Goal: Information Seeking & Learning: Learn about a topic

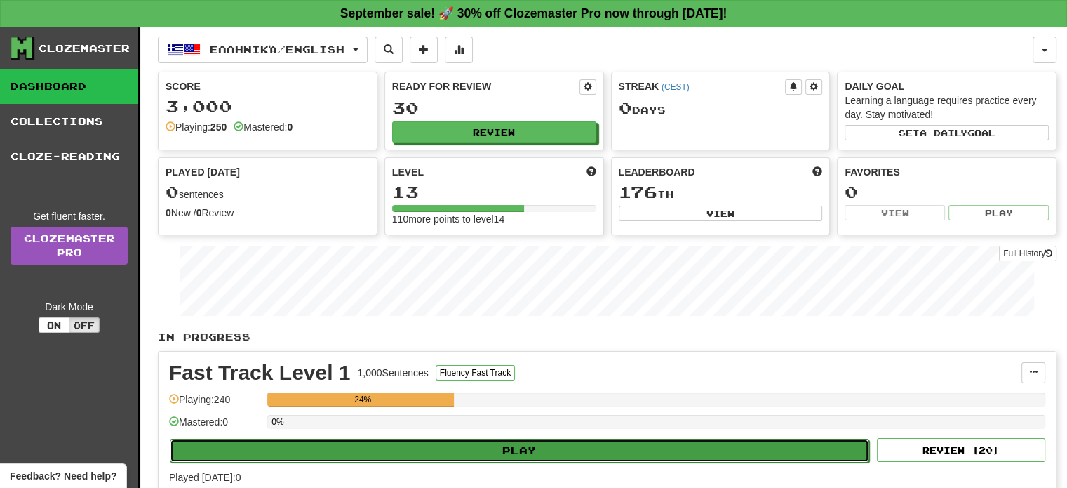
click at [390, 451] on button "Play" at bounding box center [520, 451] width 700 height 24
select select "**"
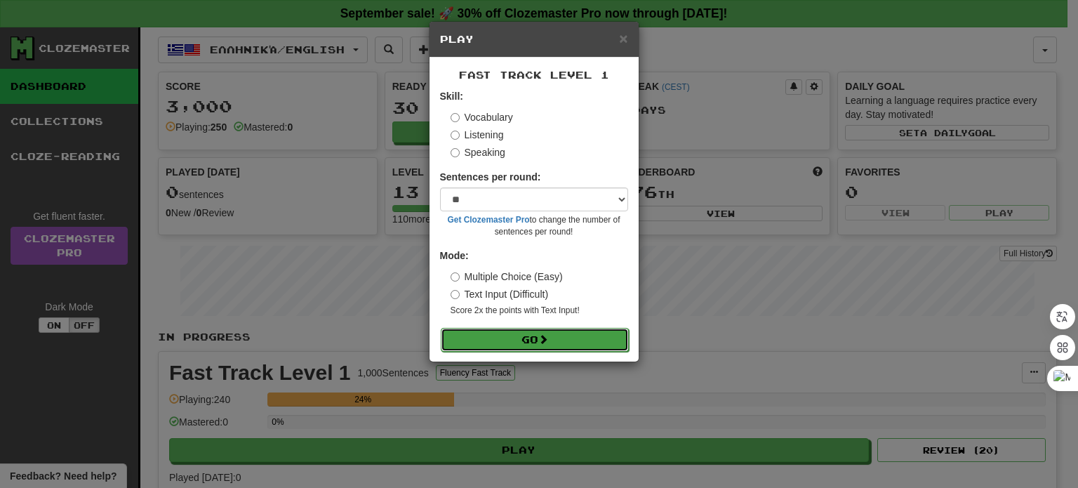
click at [472, 339] on button "Go" at bounding box center [535, 340] width 188 height 24
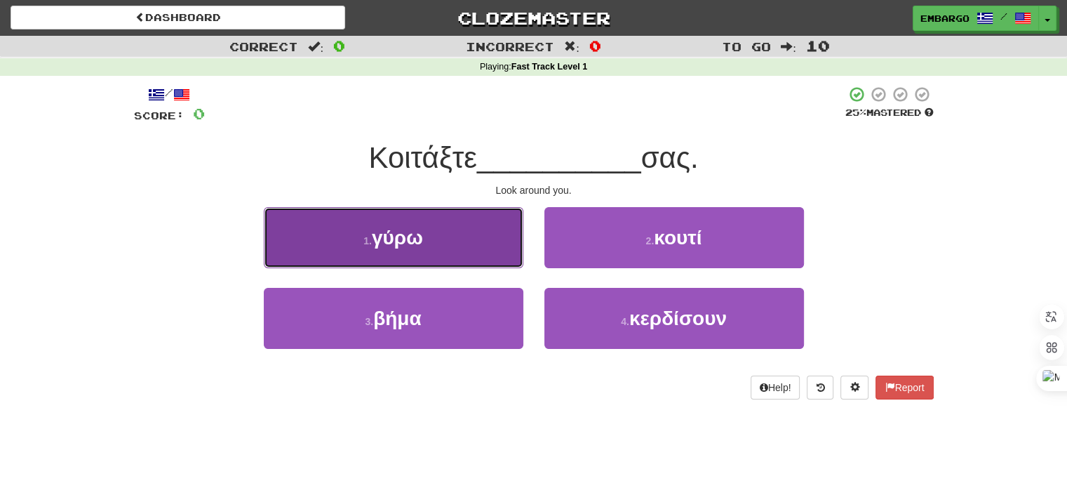
click at [418, 234] on span "γύρω" at bounding box center [397, 238] width 51 height 22
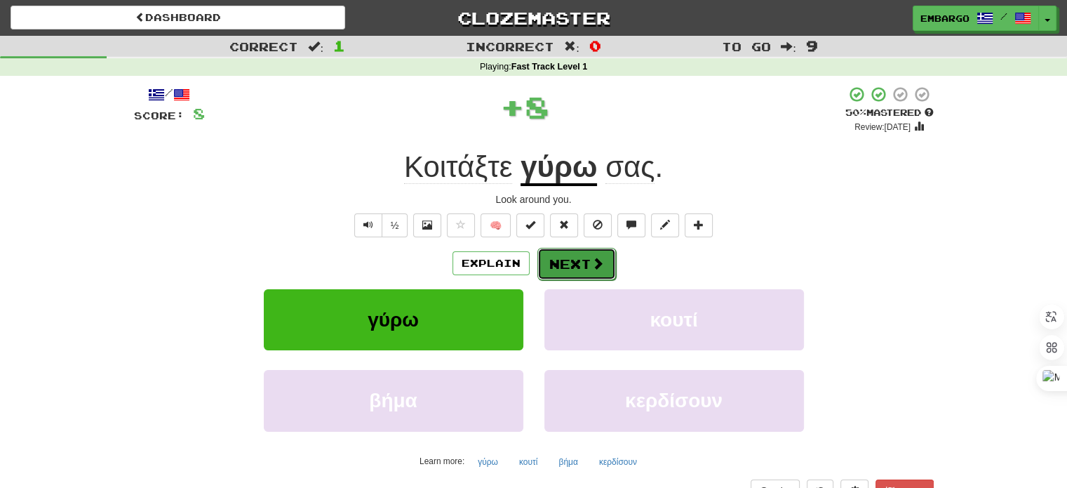
click at [559, 262] on button "Next" at bounding box center [577, 264] width 79 height 32
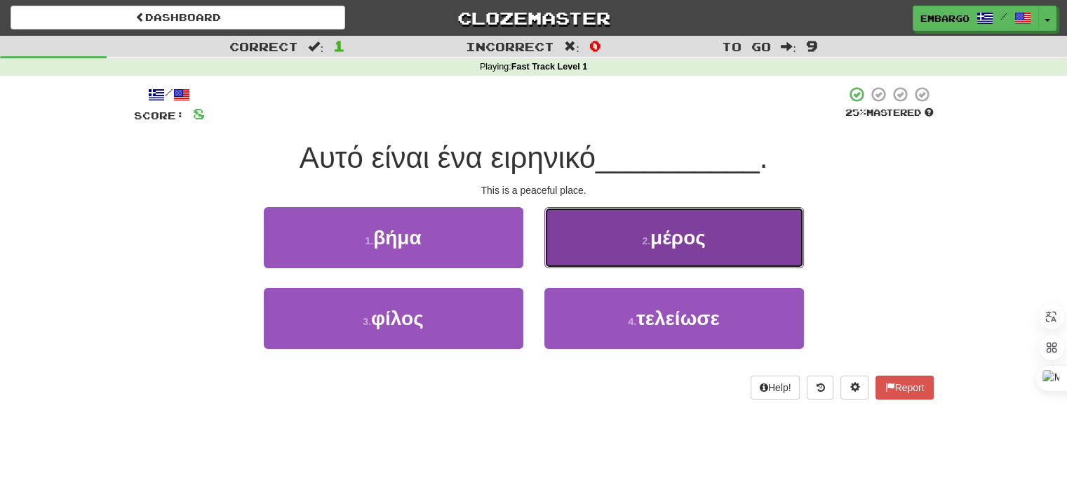
click at [620, 236] on button "2 . μέρος" at bounding box center [675, 237] width 260 height 61
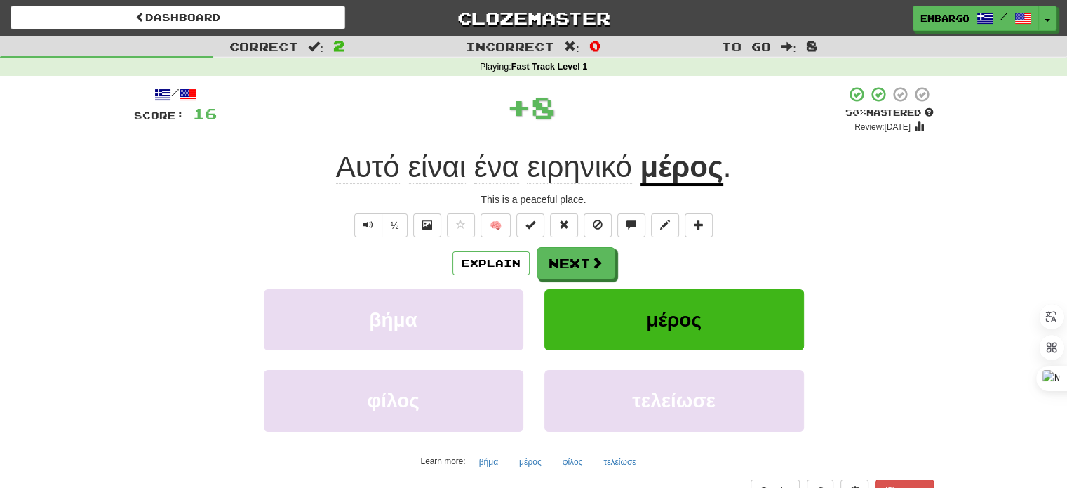
click at [672, 171] on u "μέρος" at bounding box center [682, 168] width 83 height 36
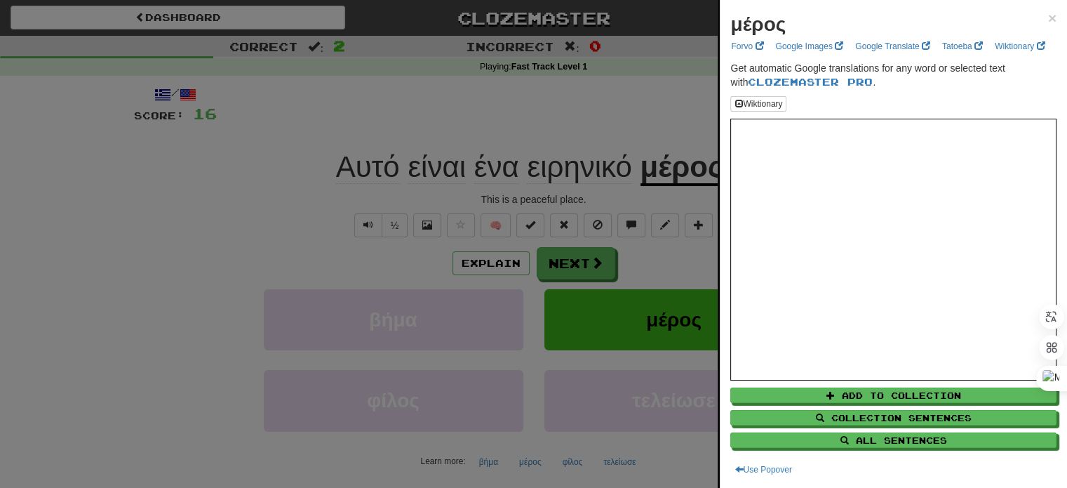
click at [553, 128] on div at bounding box center [533, 244] width 1067 height 488
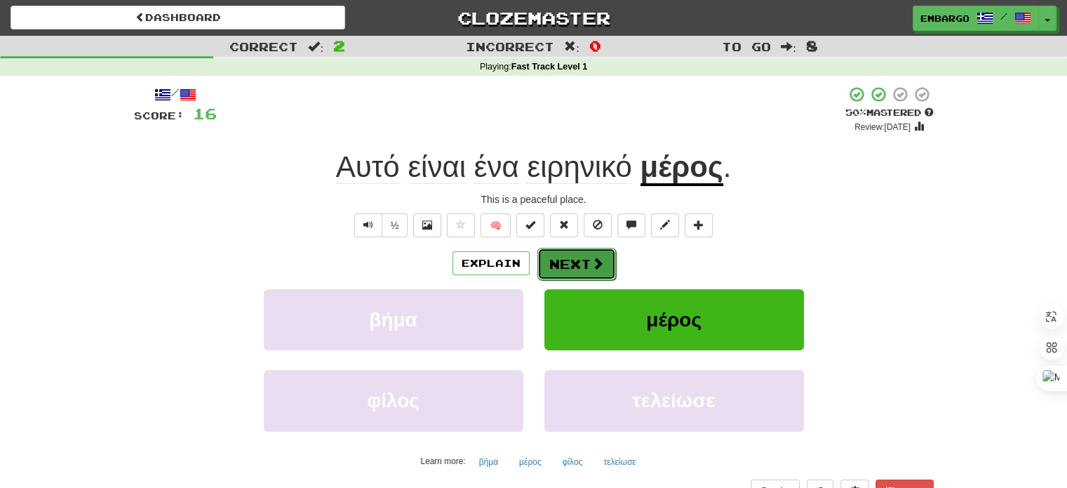
click at [570, 265] on button "Next" at bounding box center [577, 264] width 79 height 32
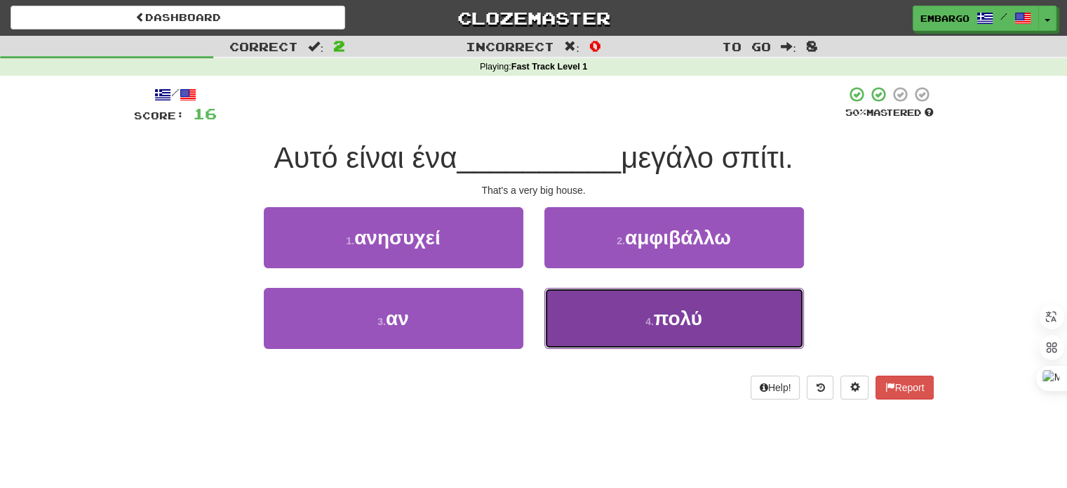
click at [648, 323] on small "4 ." at bounding box center [650, 321] width 8 height 11
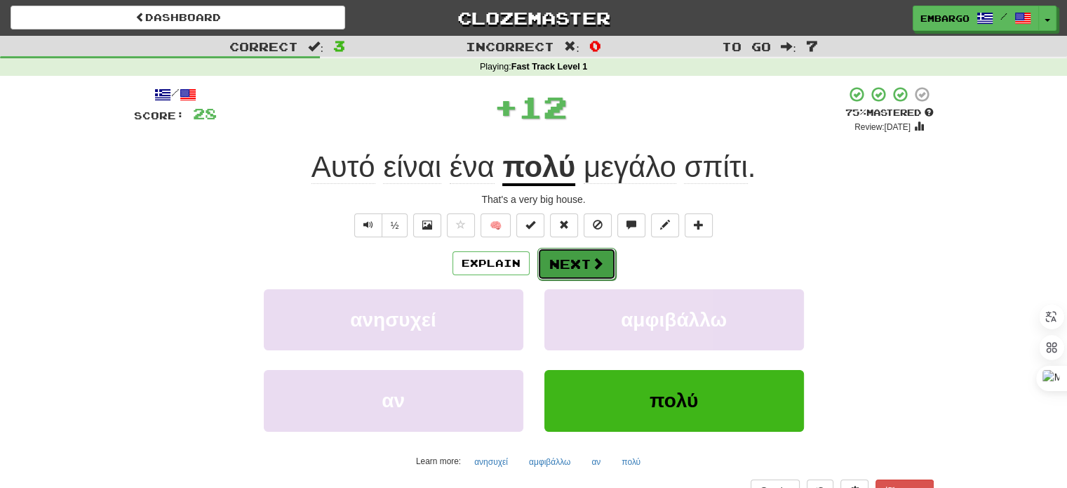
click at [598, 266] on span at bounding box center [598, 263] width 13 height 13
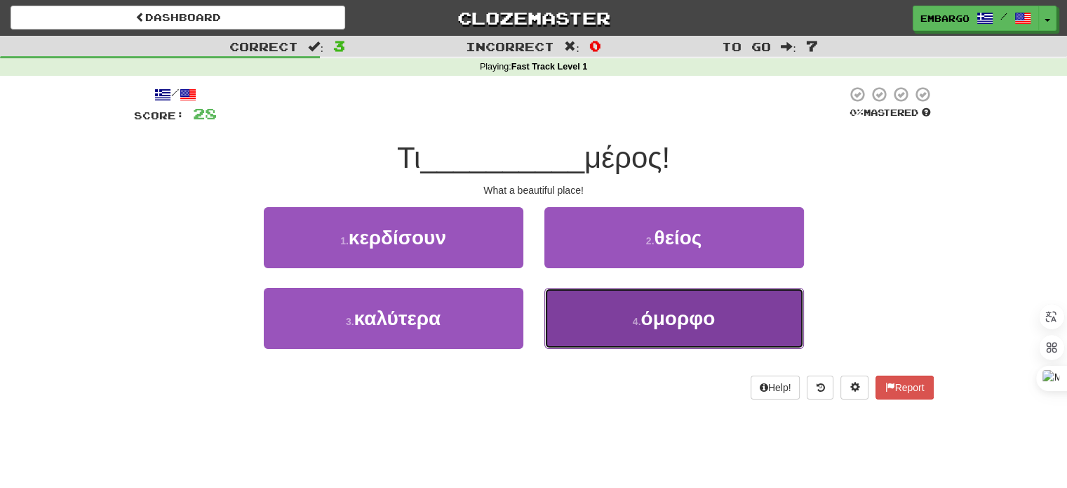
click at [624, 320] on button "4 . όμορφο" at bounding box center [675, 318] width 260 height 61
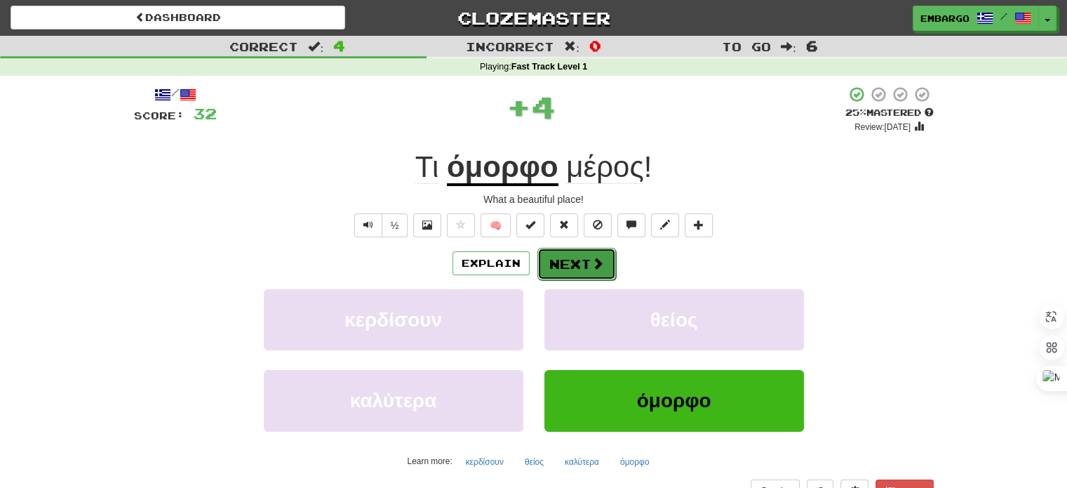
click at [587, 265] on button "Next" at bounding box center [577, 264] width 79 height 32
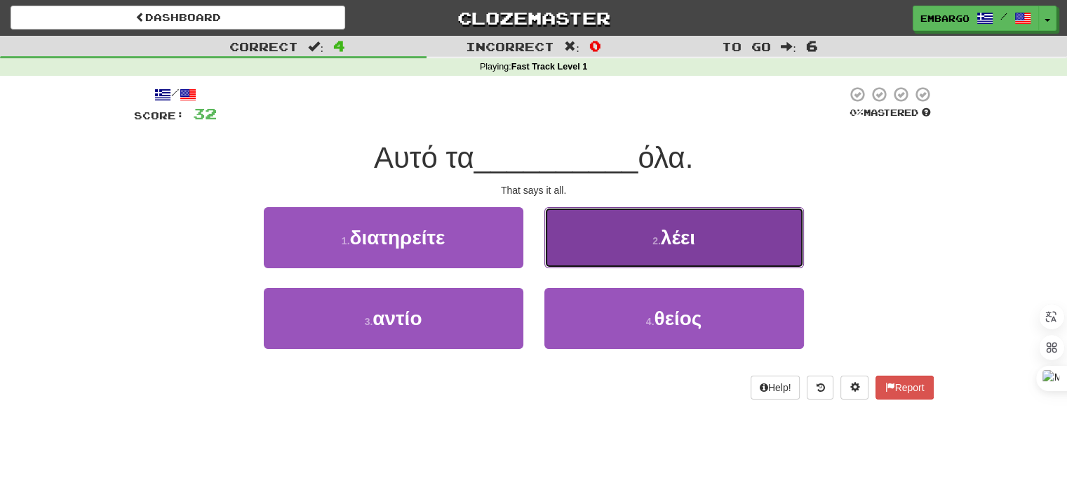
click at [618, 234] on button "2 . λέει" at bounding box center [675, 237] width 260 height 61
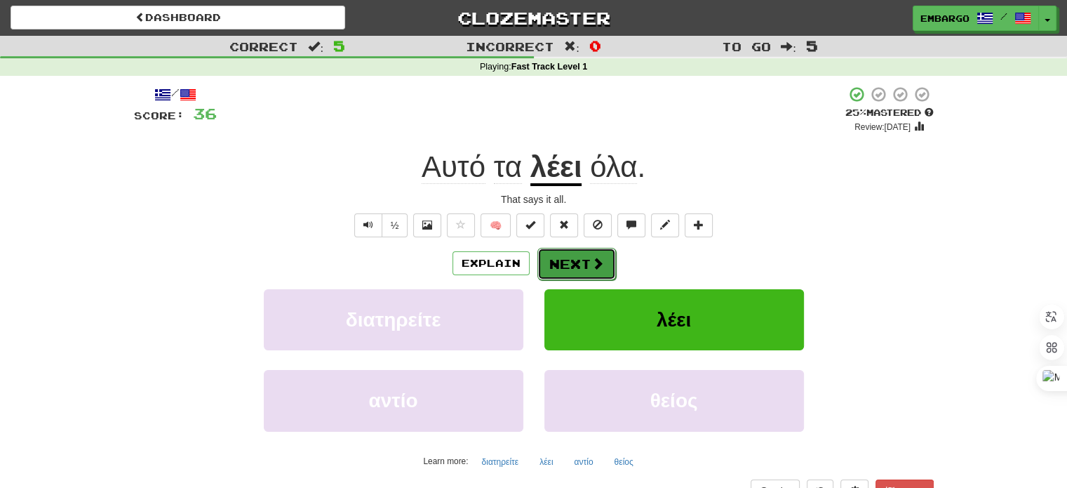
click at [563, 255] on button "Next" at bounding box center [577, 264] width 79 height 32
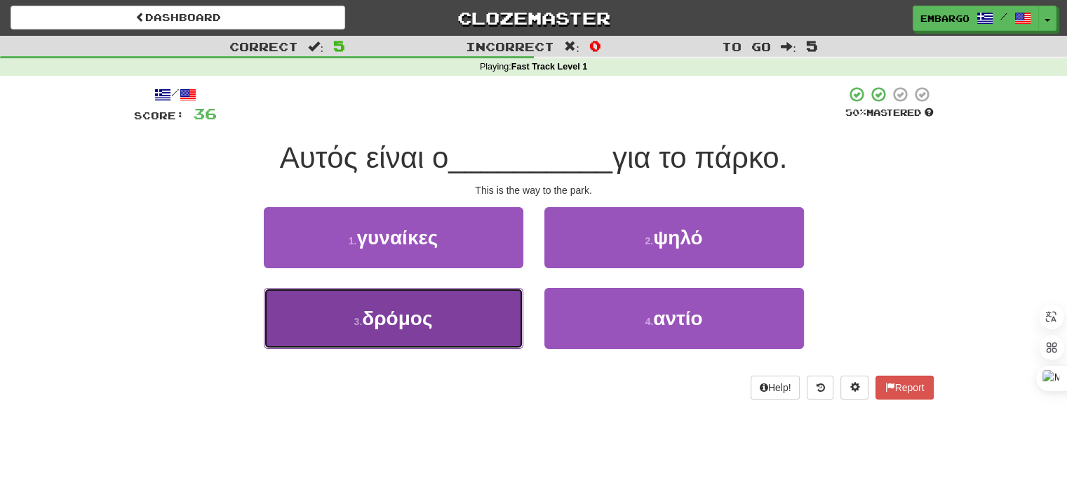
click at [404, 338] on button "3 . δρόμος" at bounding box center [394, 318] width 260 height 61
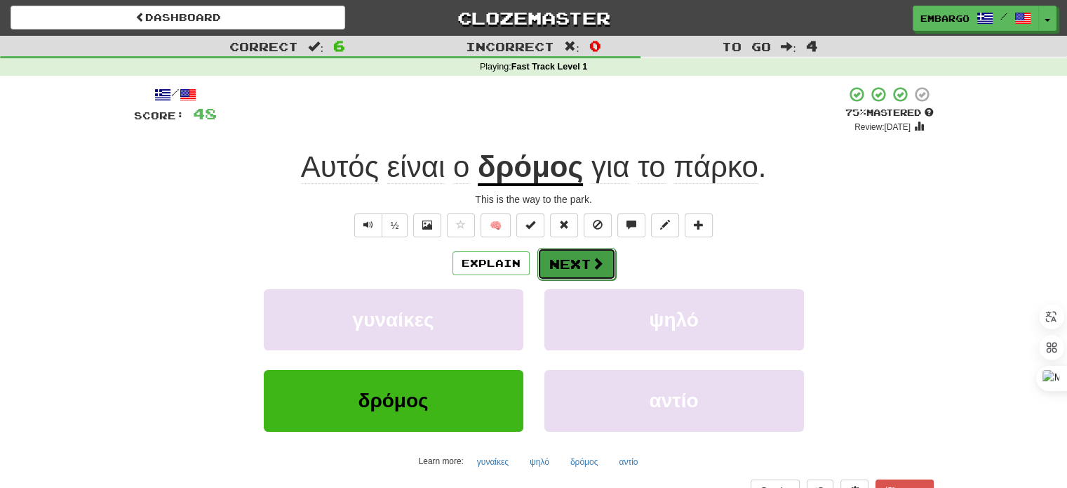
click at [594, 262] on span at bounding box center [598, 263] width 13 height 13
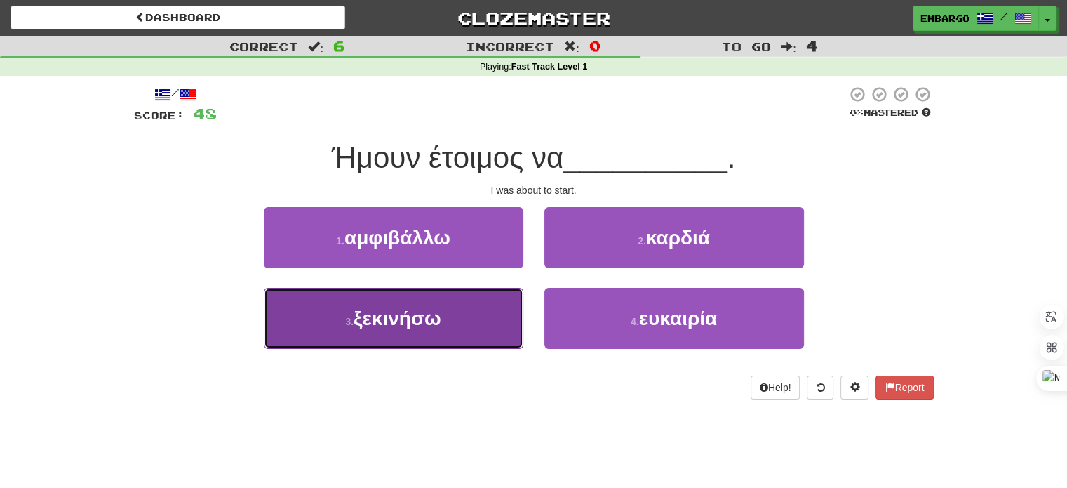
click at [432, 321] on span "ξεκινήσω" at bounding box center [398, 318] width 88 height 22
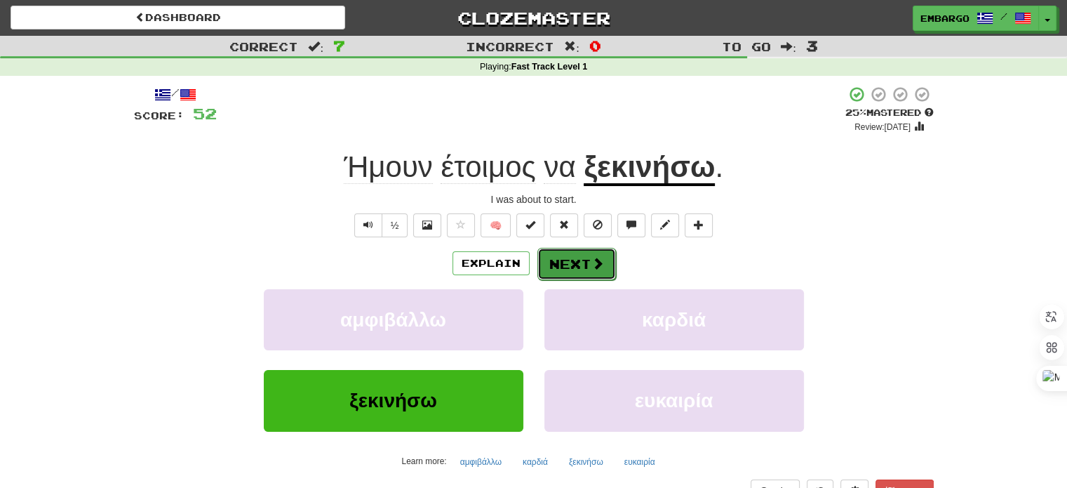
click at [577, 267] on button "Next" at bounding box center [577, 264] width 79 height 32
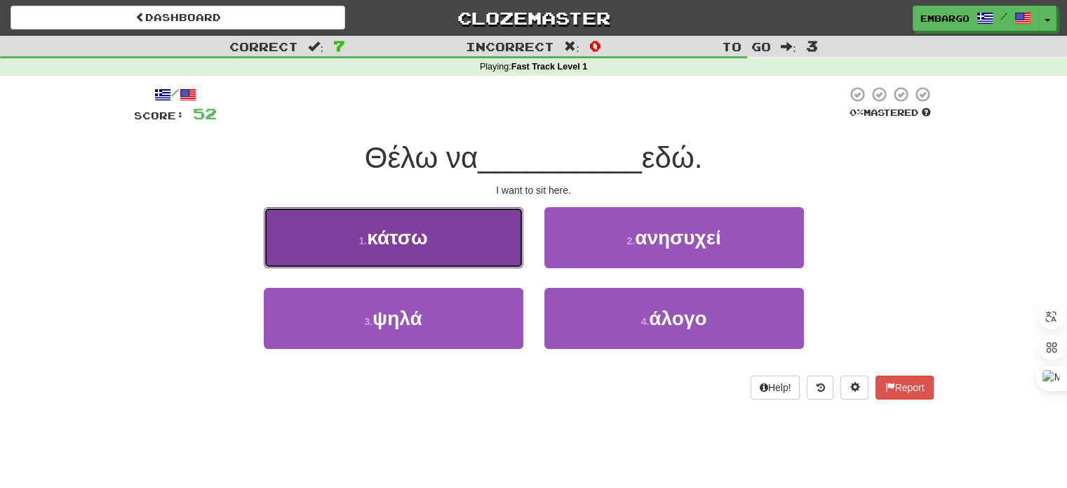
click at [460, 241] on button "1 . κάτσω" at bounding box center [394, 237] width 260 height 61
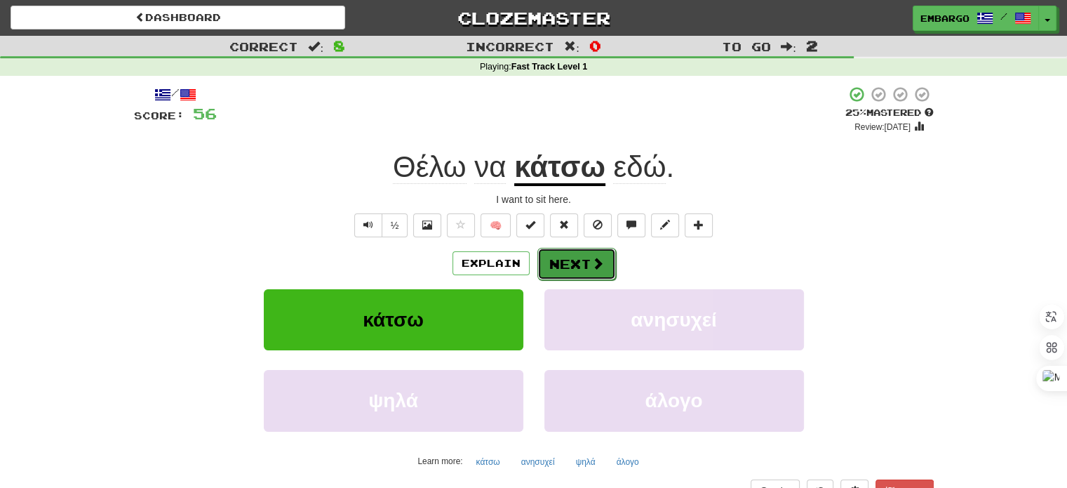
click at [573, 255] on button "Next" at bounding box center [577, 264] width 79 height 32
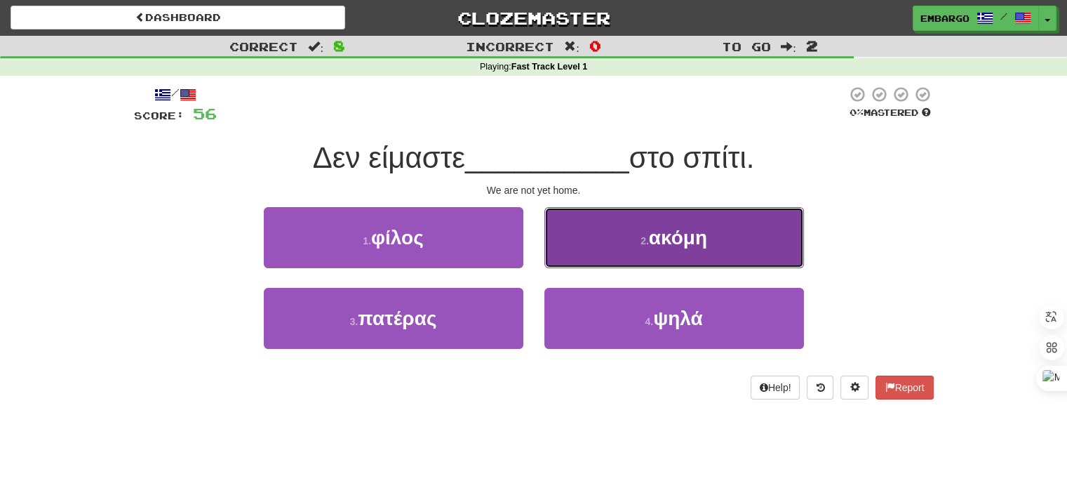
click at [662, 224] on button "2 . ακόμη" at bounding box center [675, 237] width 260 height 61
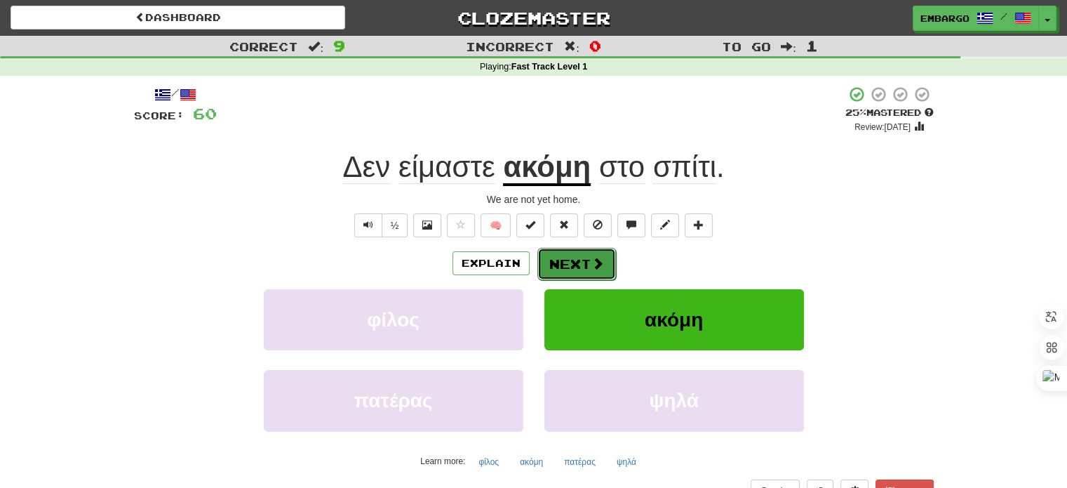
click at [578, 260] on button "Next" at bounding box center [577, 264] width 79 height 32
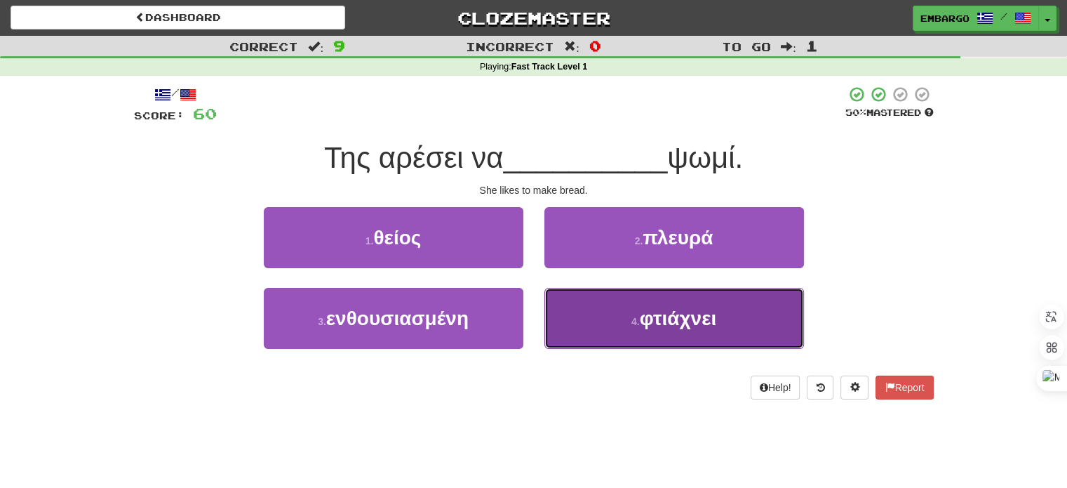
click at [654, 323] on span "φτιάχνει" at bounding box center [678, 318] width 77 height 22
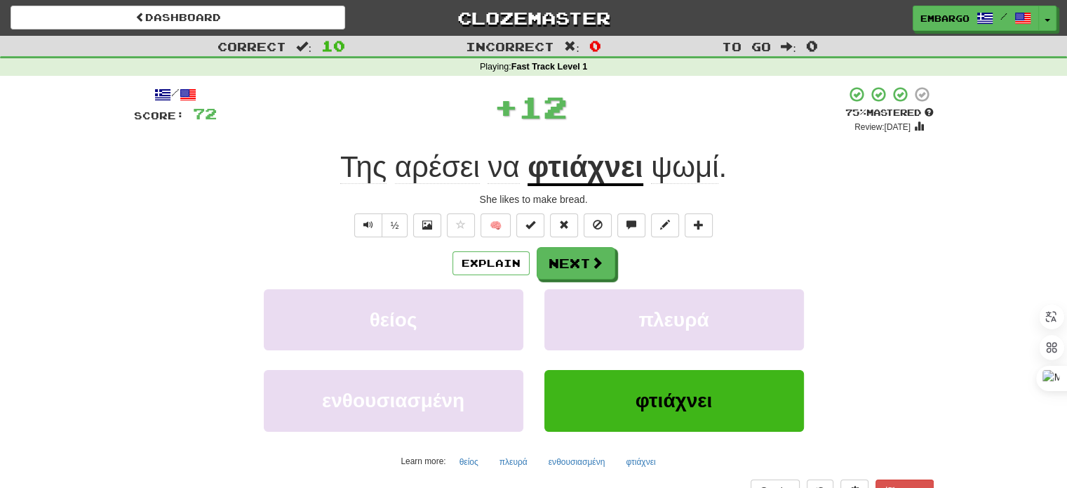
click at [613, 165] on u "φτιάχνει" at bounding box center [585, 168] width 115 height 36
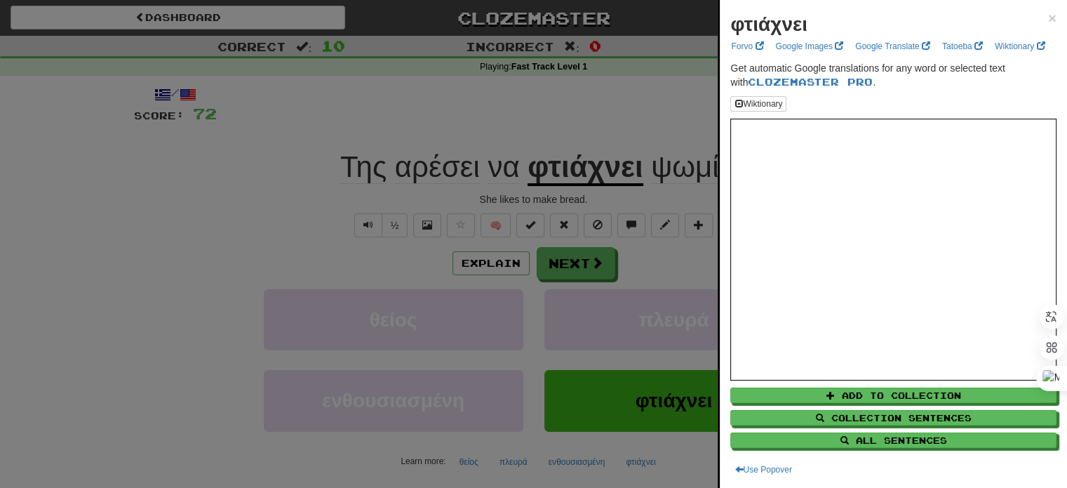
click at [290, 252] on div at bounding box center [533, 244] width 1067 height 488
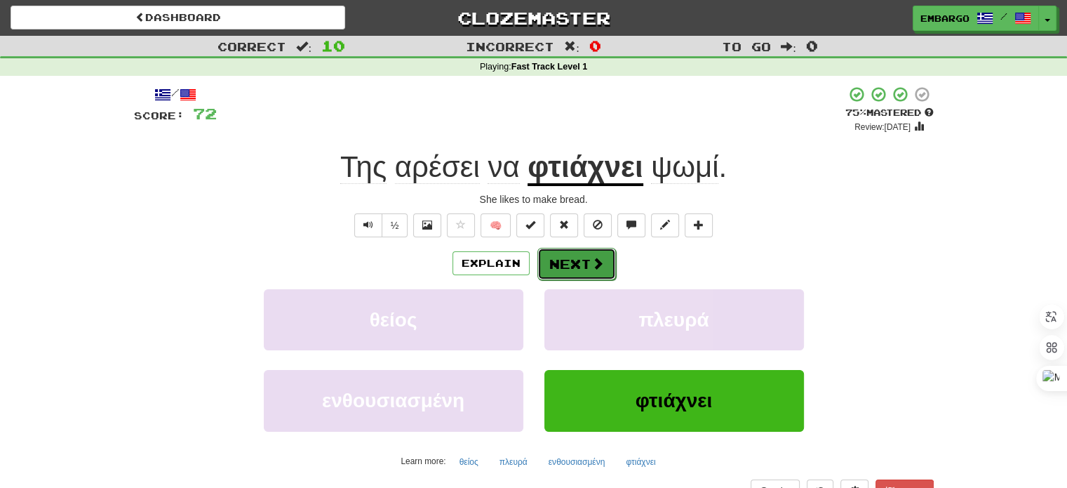
click at [583, 260] on button "Next" at bounding box center [577, 264] width 79 height 32
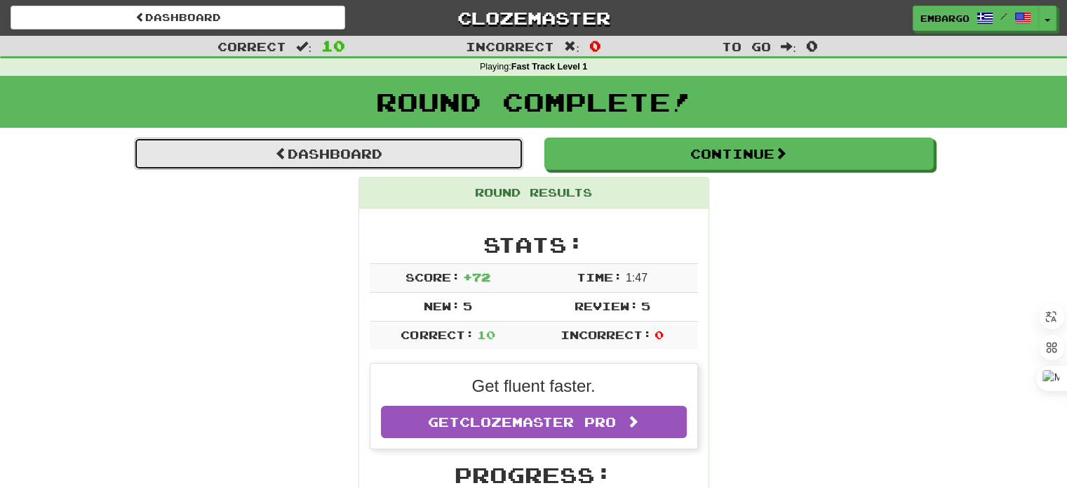
click at [429, 151] on link "Dashboard" at bounding box center [328, 154] width 389 height 32
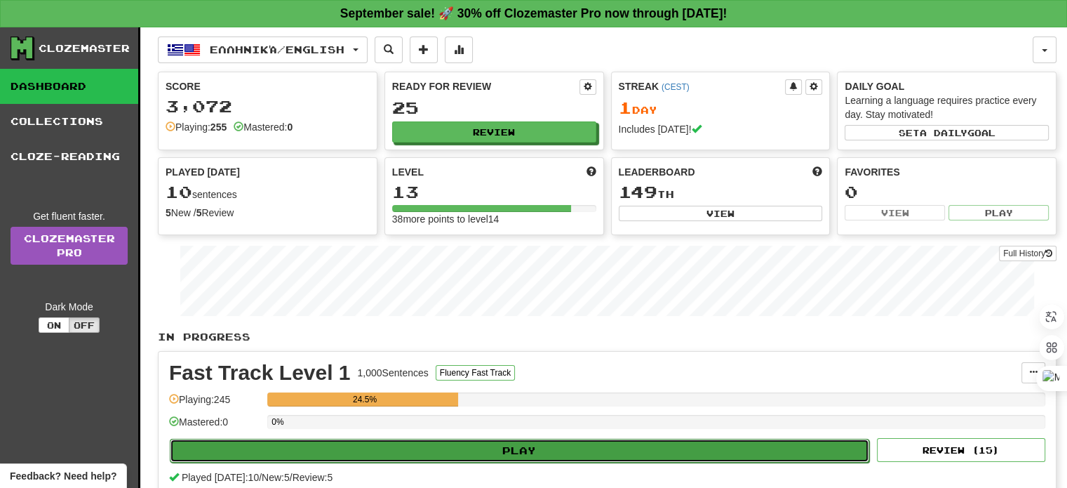
click at [396, 449] on button "Play" at bounding box center [520, 451] width 700 height 24
select select "**"
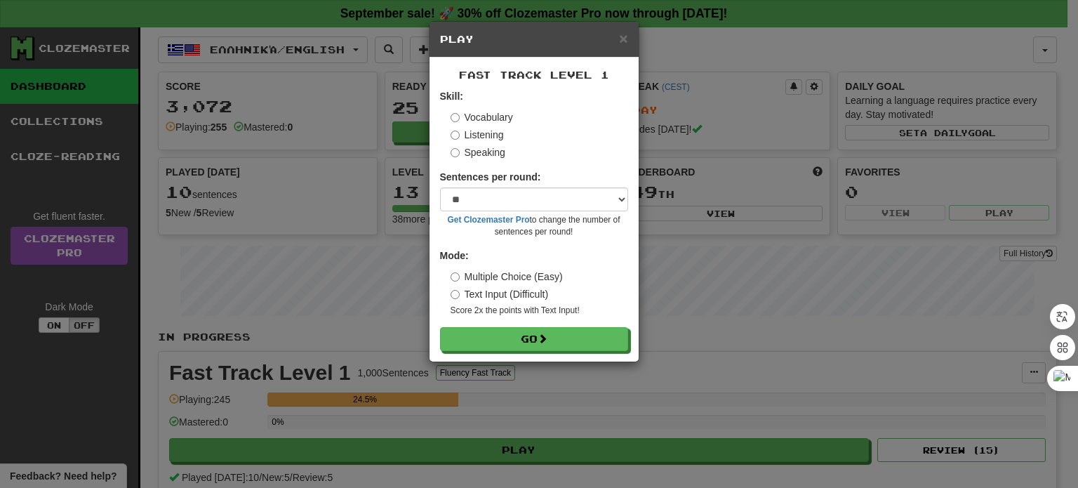
click at [486, 133] on label "Listening" at bounding box center [477, 135] width 53 height 14
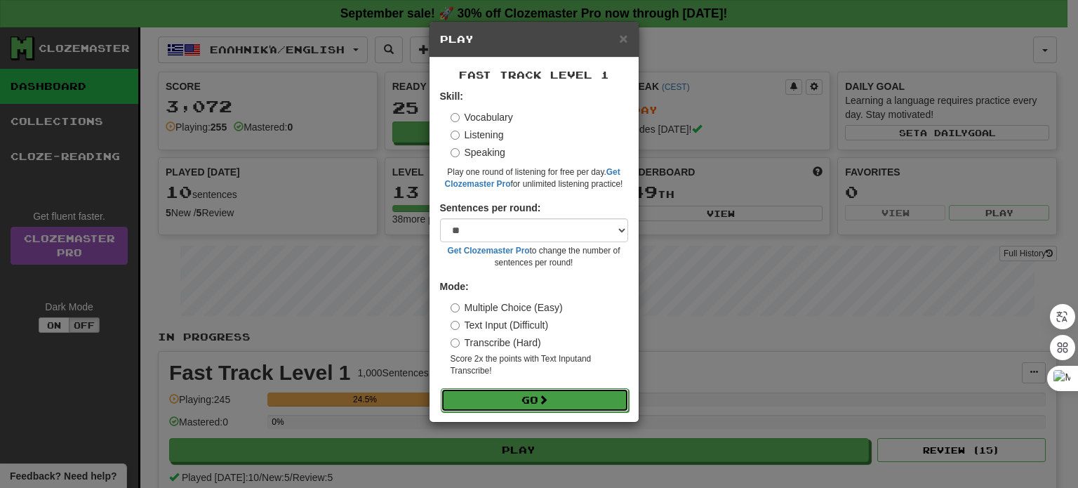
click at [480, 404] on button "Go" at bounding box center [535, 400] width 188 height 24
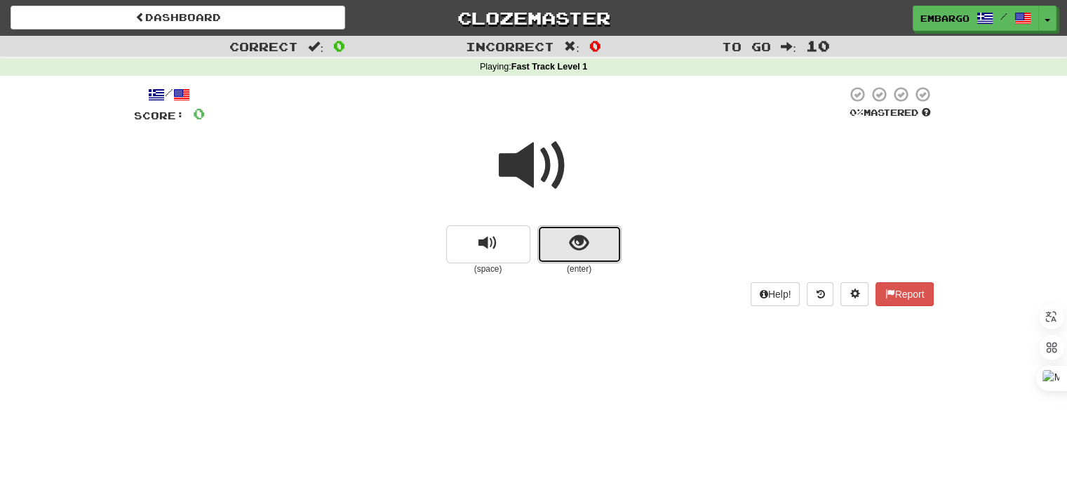
click at [570, 237] on span "show sentence" at bounding box center [579, 243] width 19 height 19
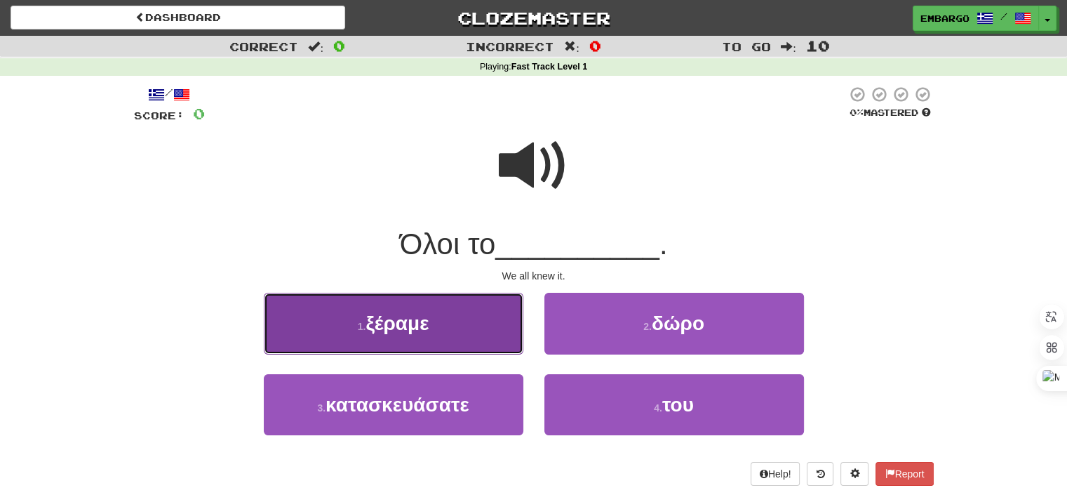
click at [405, 319] on span "ξέραμε" at bounding box center [397, 323] width 63 height 22
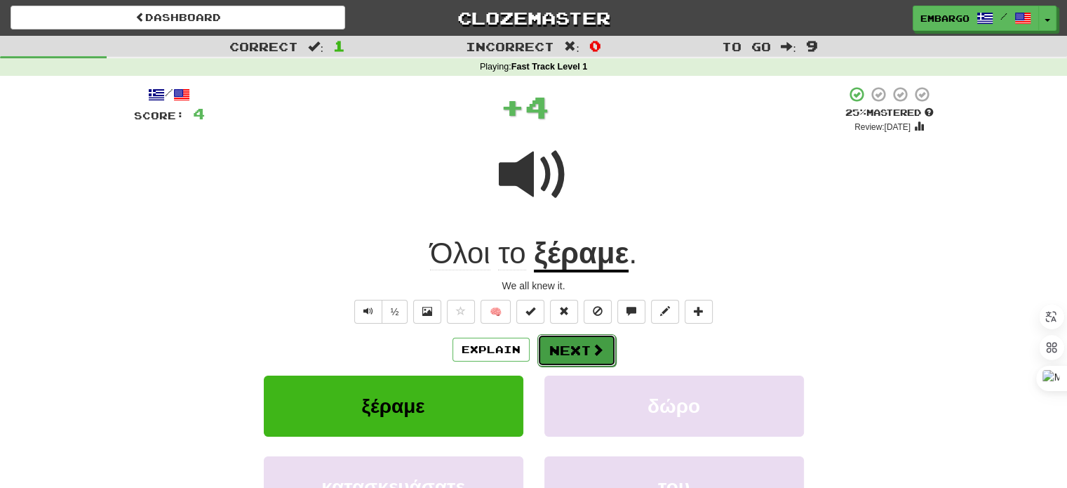
click at [592, 348] on span at bounding box center [598, 349] width 13 height 13
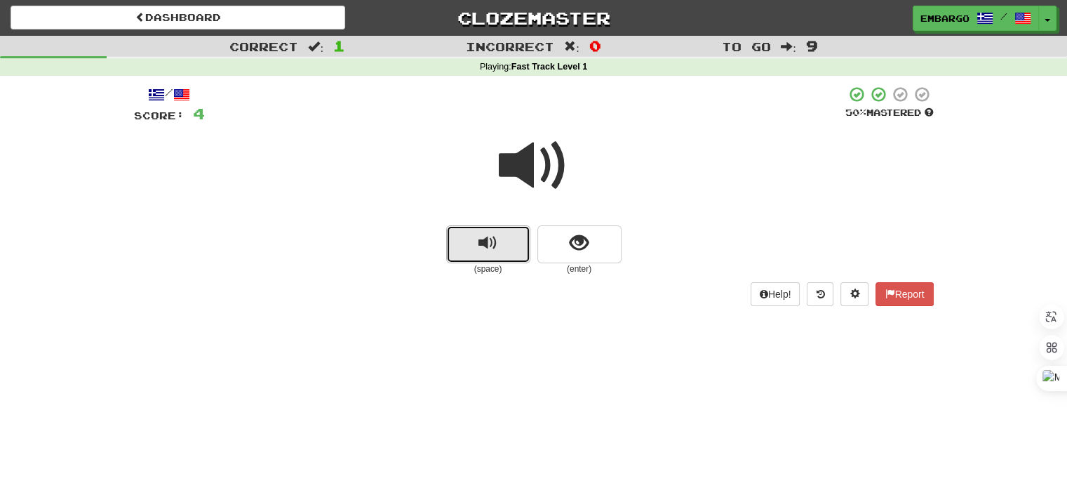
click at [486, 244] on span "replay audio" at bounding box center [488, 243] width 19 height 19
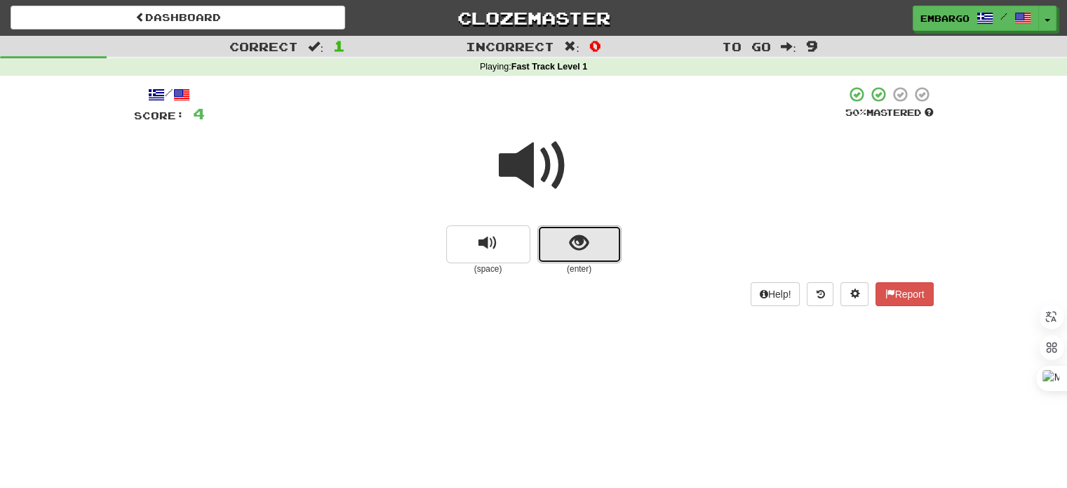
click at [576, 238] on span "show sentence" at bounding box center [579, 243] width 19 height 19
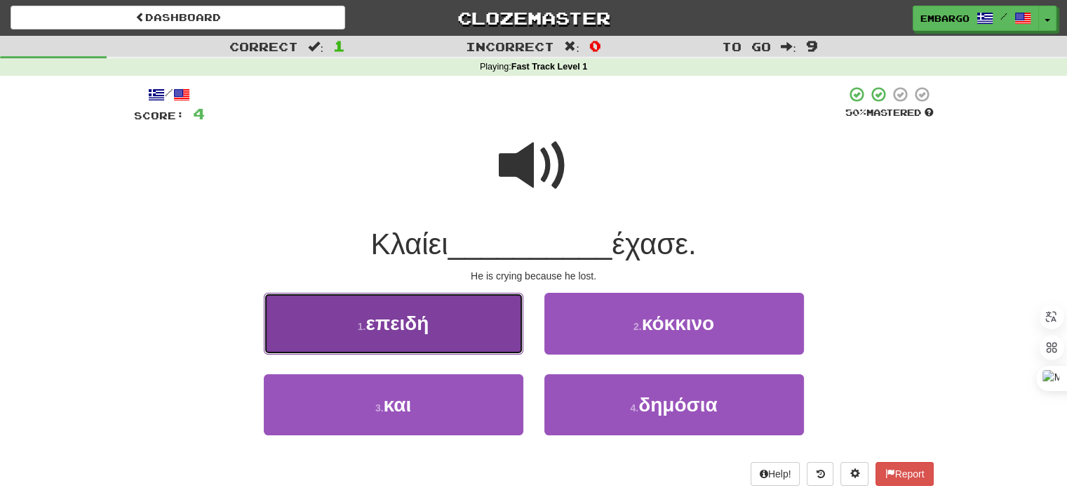
click at [376, 324] on span "επειδή" at bounding box center [397, 323] width 63 height 22
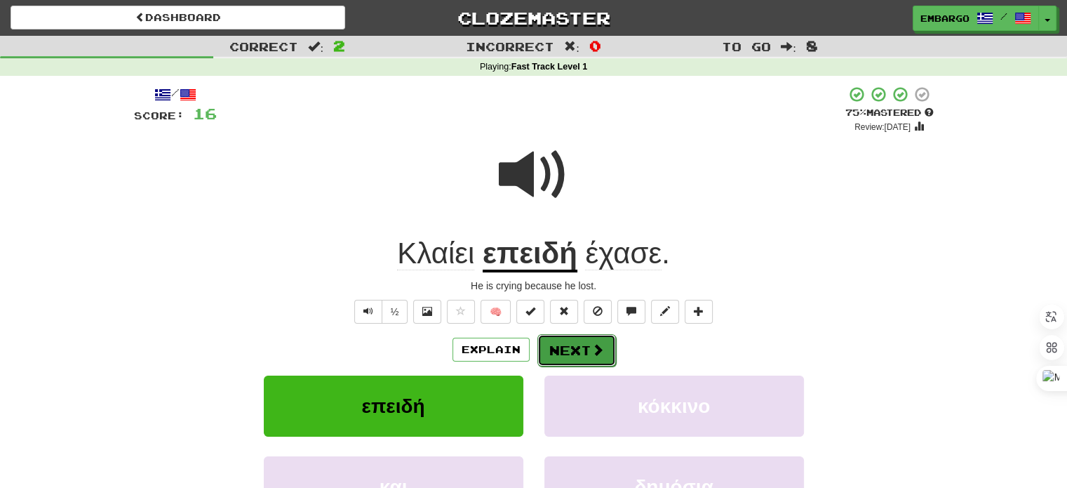
click at [566, 345] on button "Next" at bounding box center [577, 350] width 79 height 32
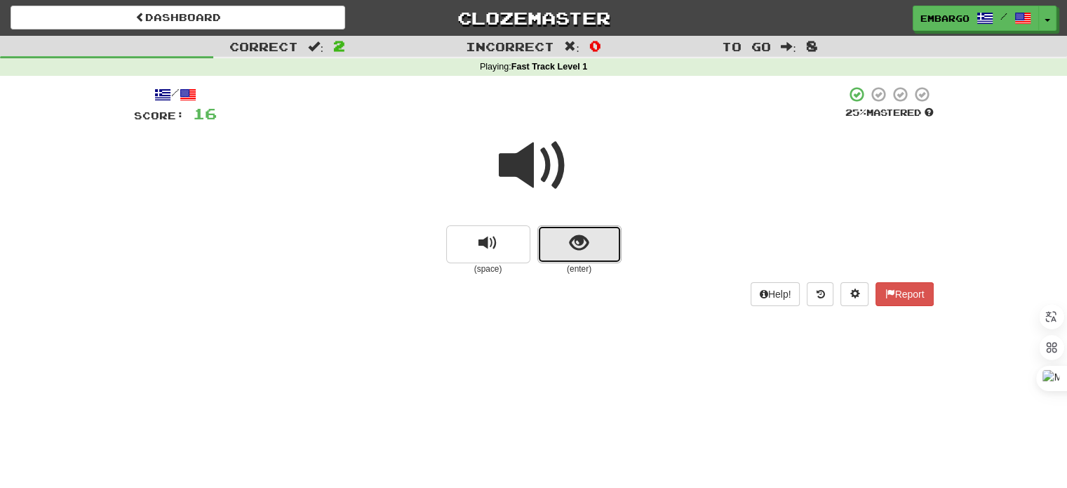
click at [580, 235] on span "show sentence" at bounding box center [579, 243] width 19 height 19
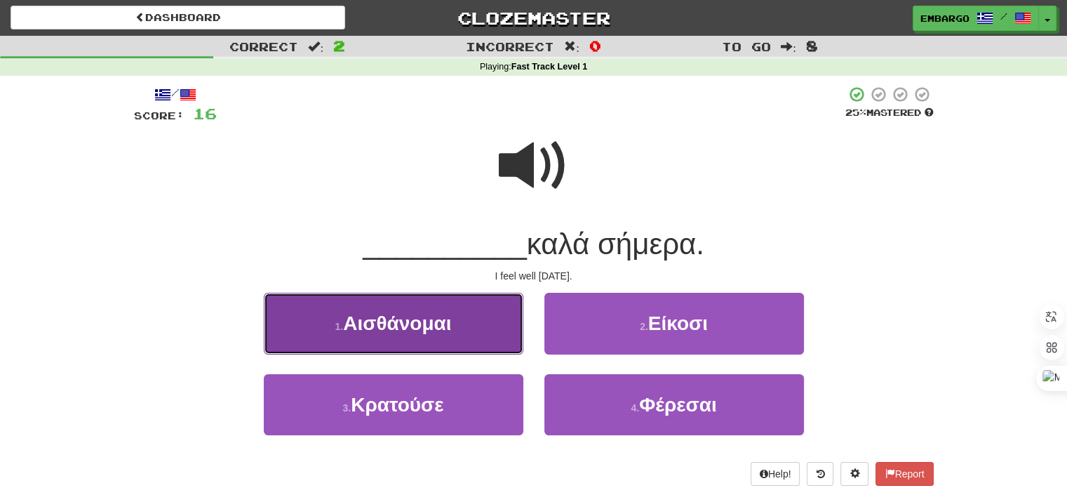
click at [417, 333] on span "Αισθάνομαι" at bounding box center [397, 323] width 108 height 22
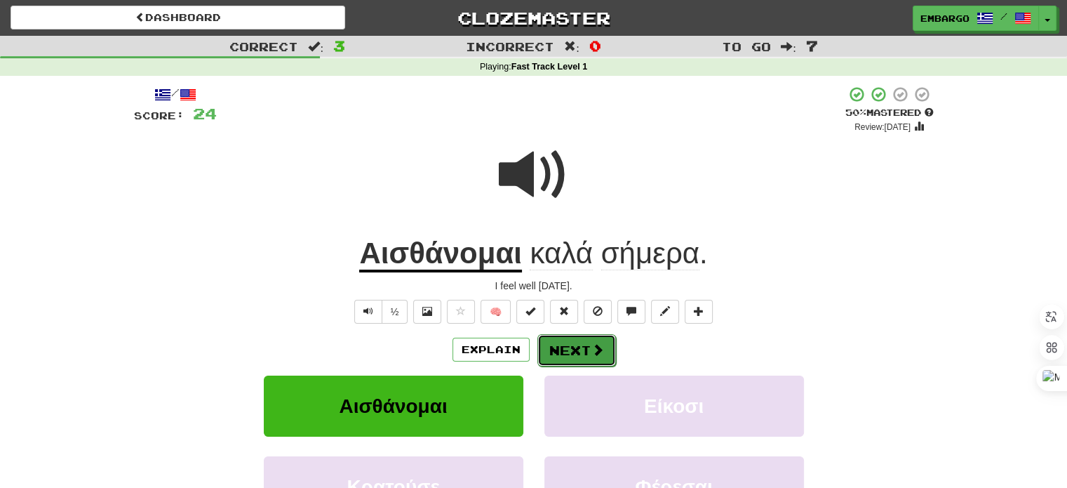
click at [582, 345] on button "Next" at bounding box center [577, 350] width 79 height 32
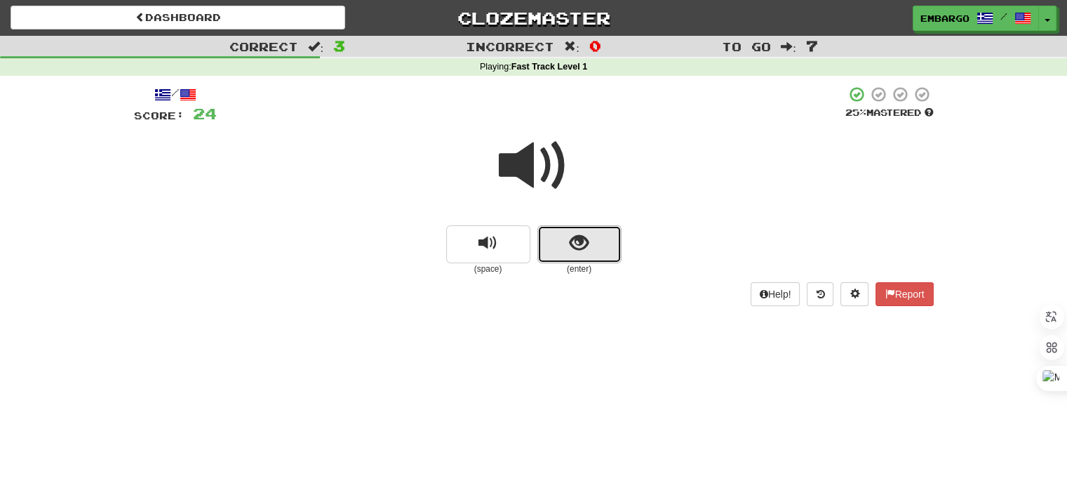
click at [575, 260] on button "show sentence" at bounding box center [580, 244] width 84 height 38
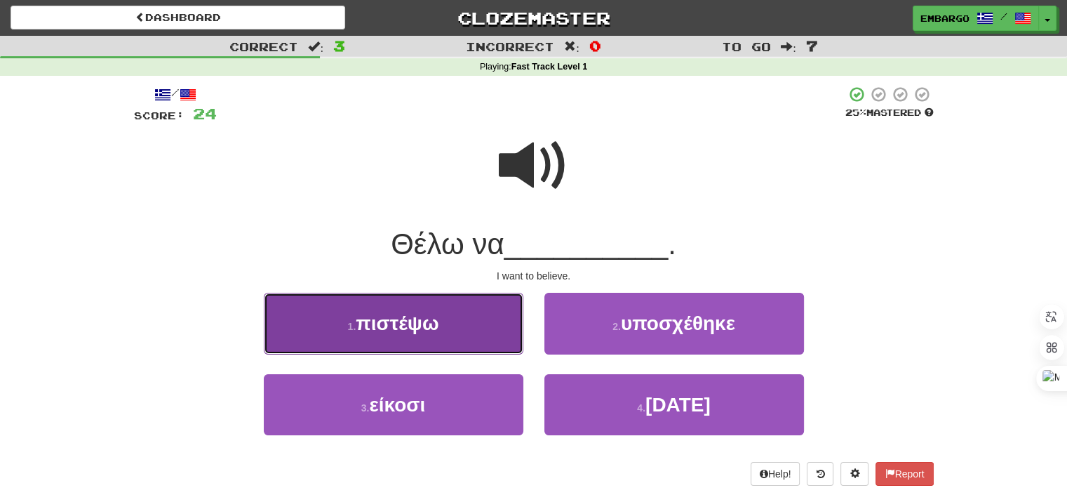
click at [401, 316] on span "πιστέψω" at bounding box center [397, 323] width 83 height 22
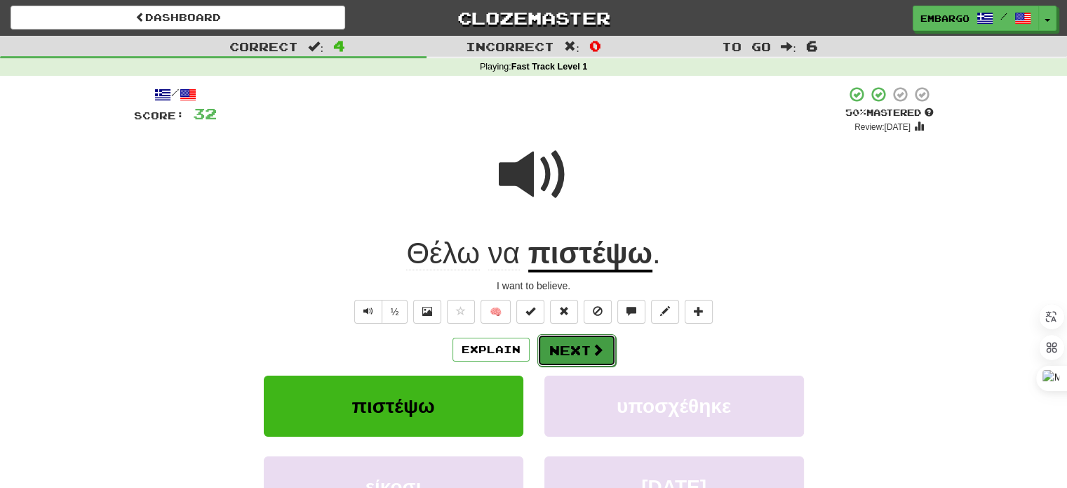
click at [587, 352] on button "Next" at bounding box center [577, 350] width 79 height 32
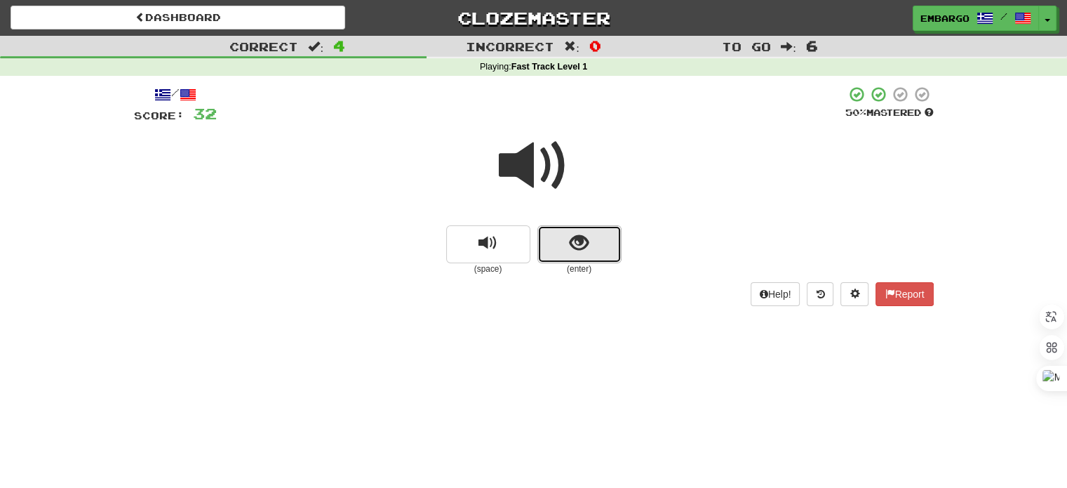
click at [583, 242] on span "show sentence" at bounding box center [579, 243] width 19 height 19
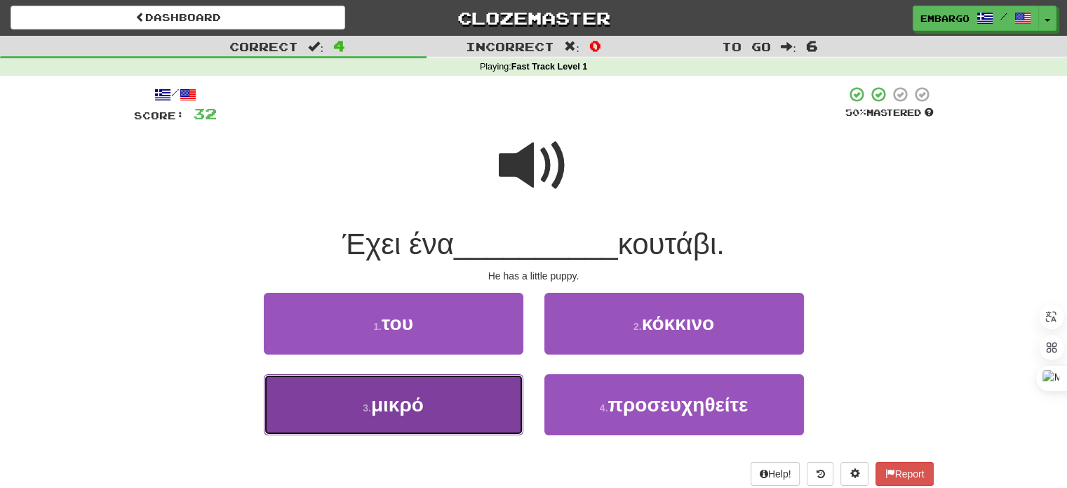
click at [446, 408] on button "3 . μικρό" at bounding box center [394, 404] width 260 height 61
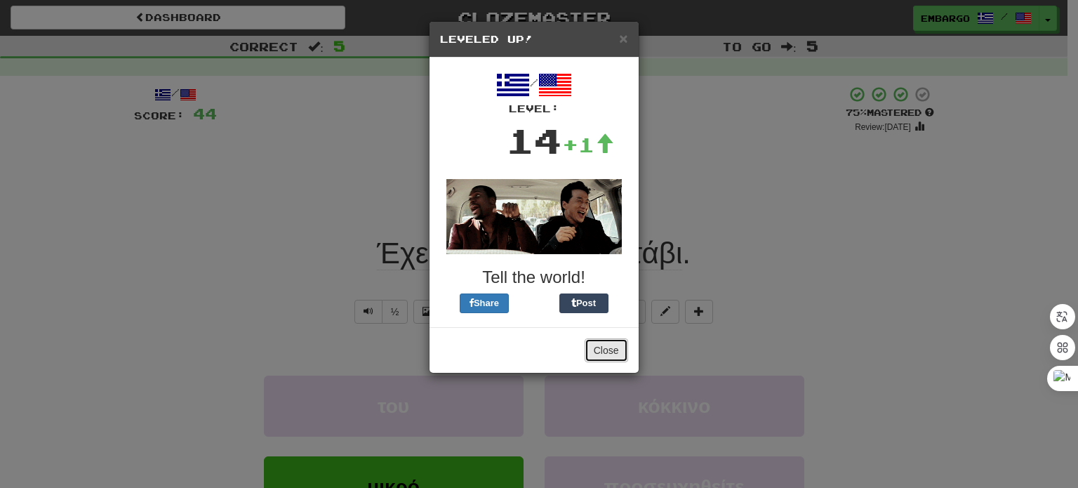
click at [592, 349] on button "Close" at bounding box center [607, 350] width 44 height 24
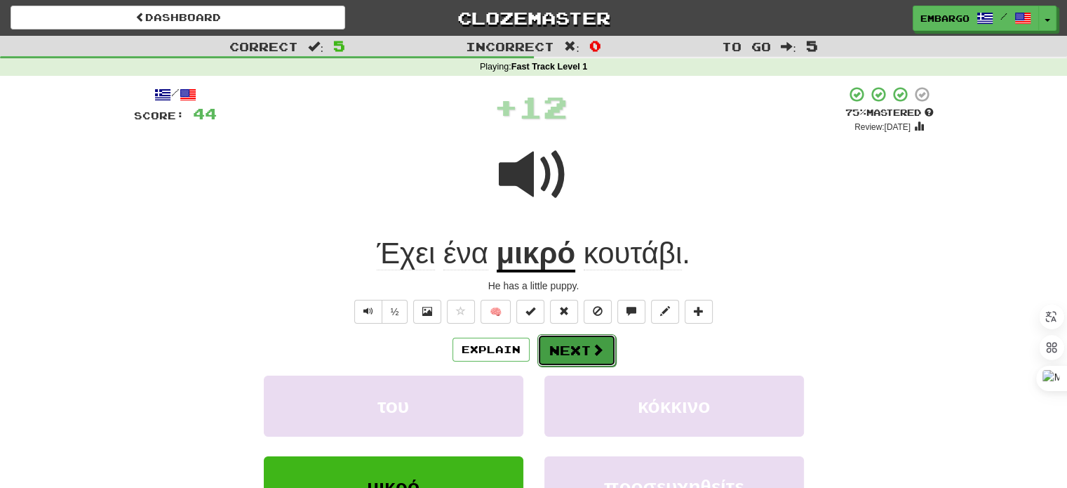
click at [592, 343] on span at bounding box center [598, 349] width 13 height 13
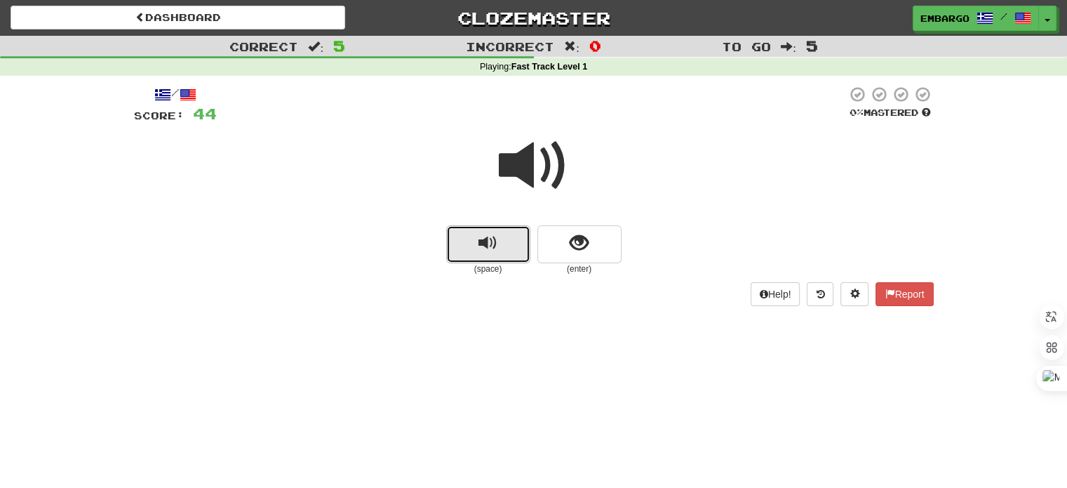
click at [486, 246] on span "replay audio" at bounding box center [488, 243] width 19 height 19
click at [500, 239] on button "replay audio" at bounding box center [488, 244] width 84 height 38
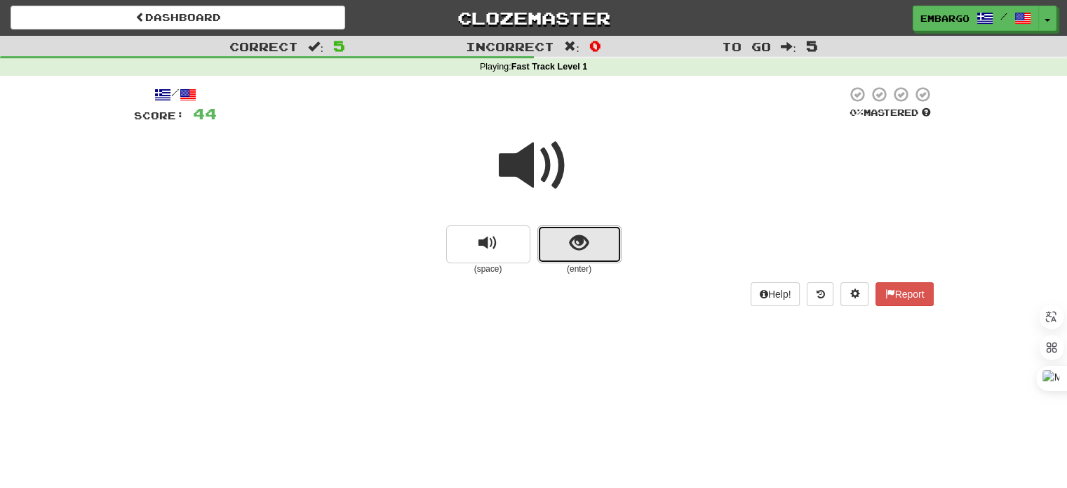
click at [572, 246] on span "show sentence" at bounding box center [579, 243] width 19 height 19
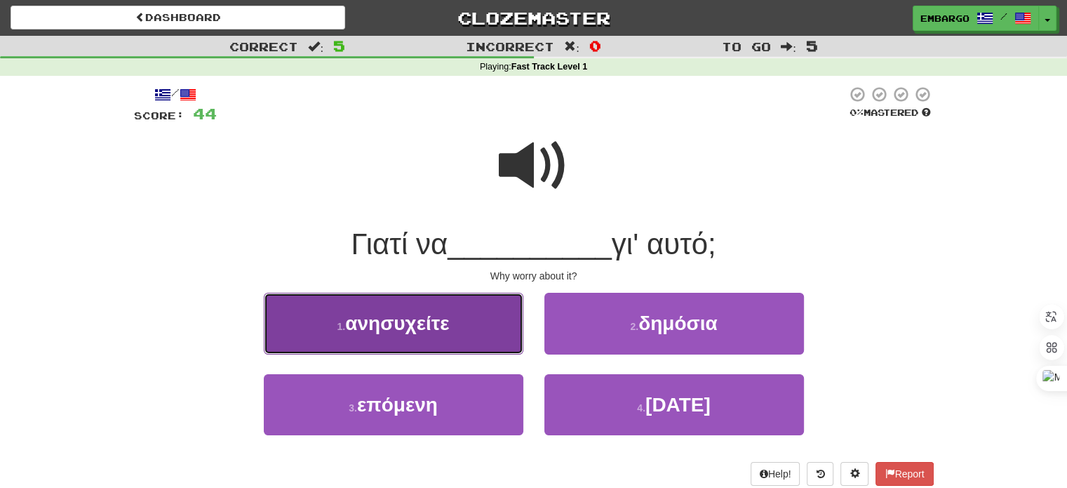
click at [380, 325] on span "ανησυχείτε" at bounding box center [397, 323] width 104 height 22
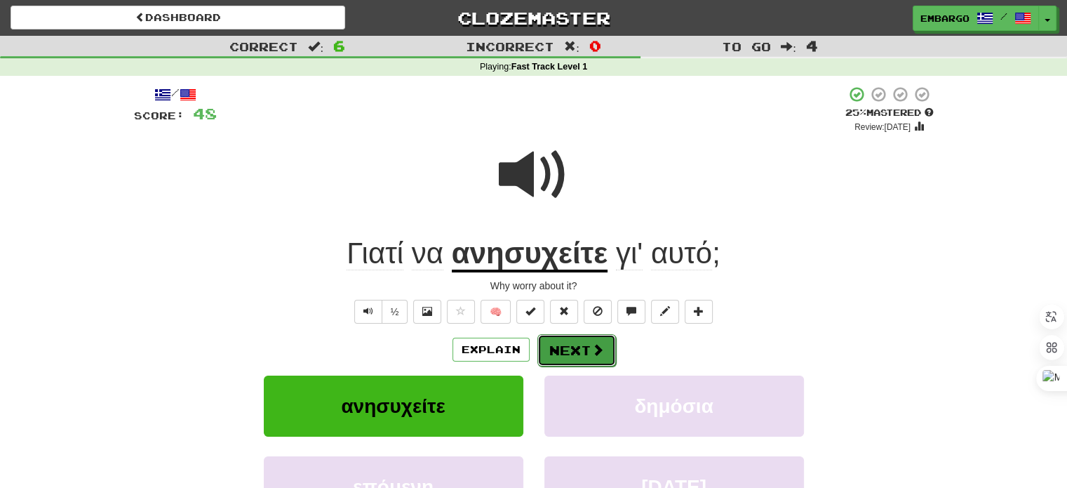
click at [564, 343] on button "Next" at bounding box center [577, 350] width 79 height 32
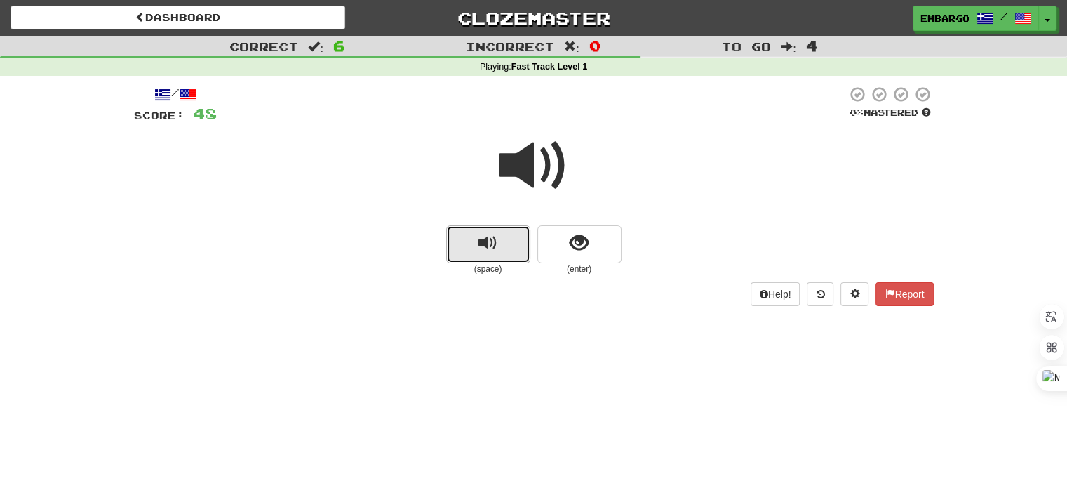
click at [488, 234] on span "replay audio" at bounding box center [488, 243] width 19 height 19
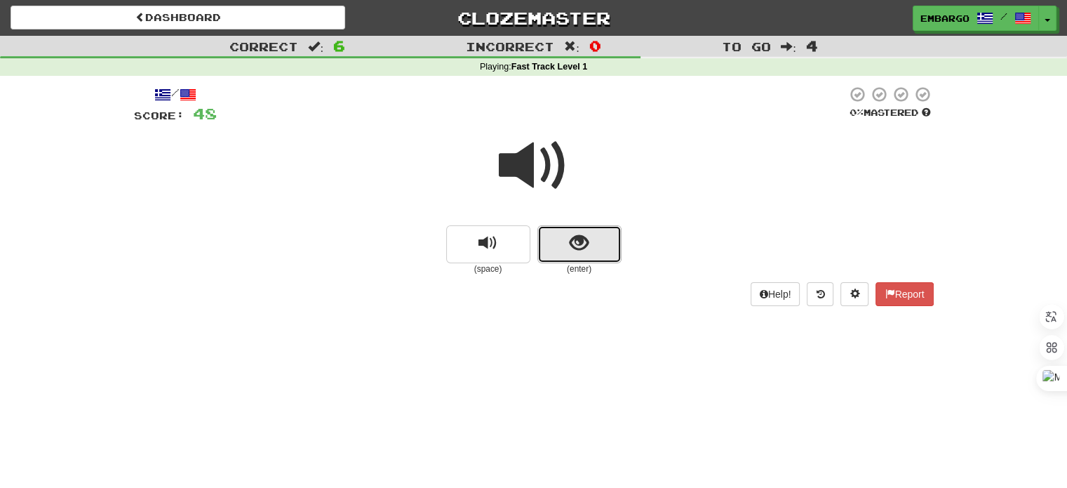
click at [559, 244] on button "show sentence" at bounding box center [580, 244] width 84 height 38
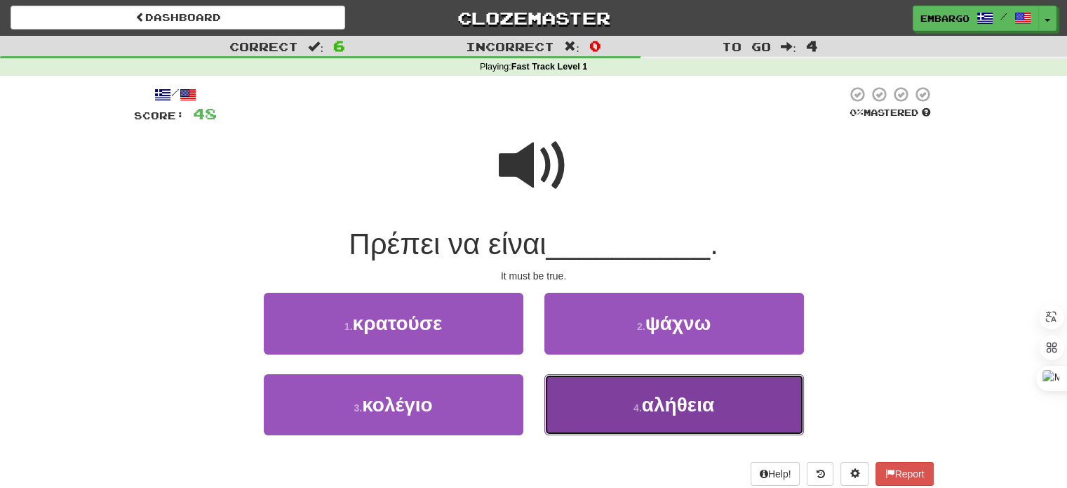
click at [637, 402] on small "4 ." at bounding box center [638, 407] width 8 height 11
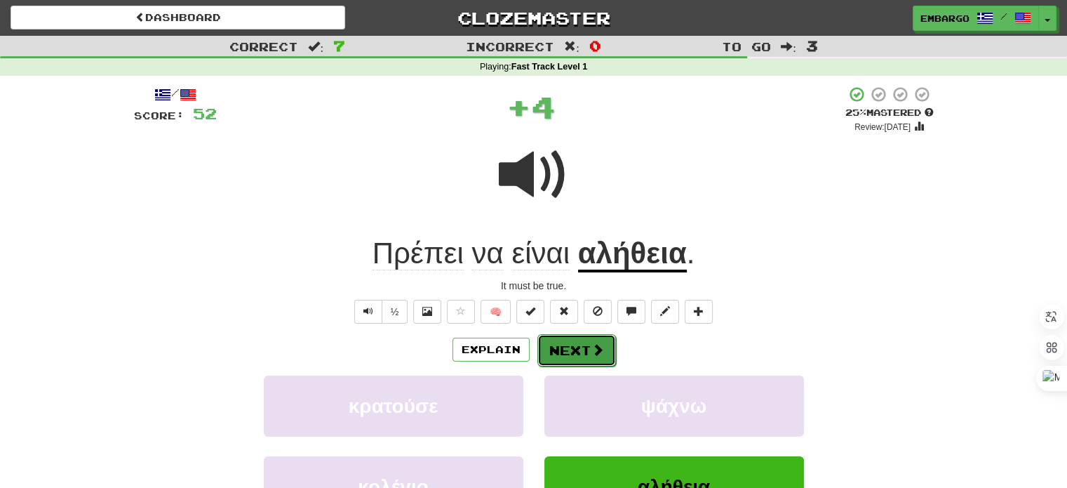
click at [578, 347] on button "Next" at bounding box center [577, 350] width 79 height 32
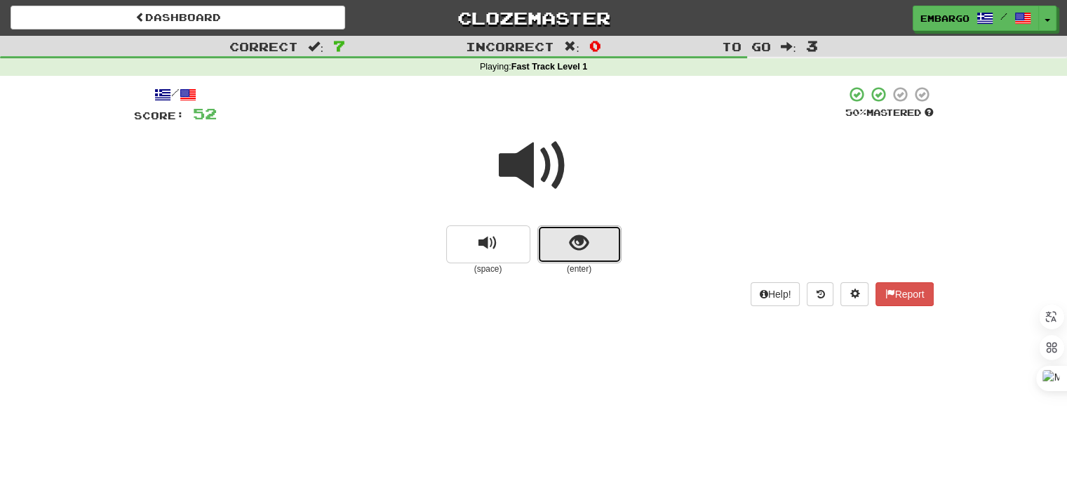
click at [571, 244] on span "show sentence" at bounding box center [579, 243] width 19 height 19
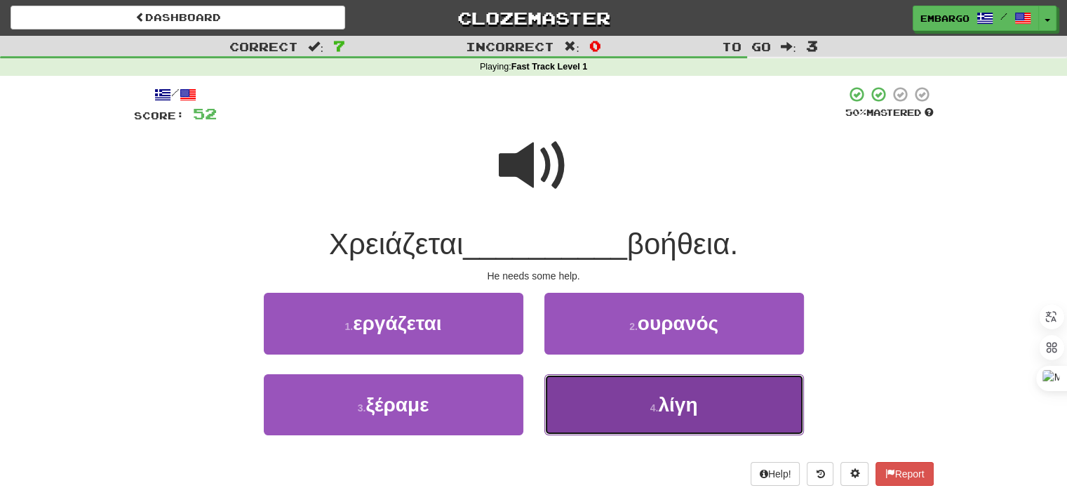
click at [651, 394] on button "4 . λίγη" at bounding box center [675, 404] width 260 height 61
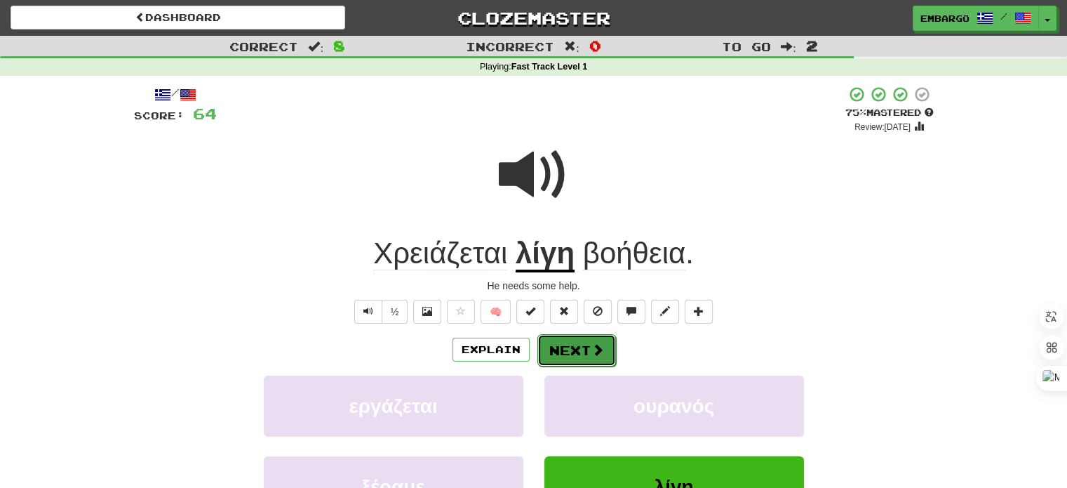
click at [576, 349] on button "Next" at bounding box center [577, 350] width 79 height 32
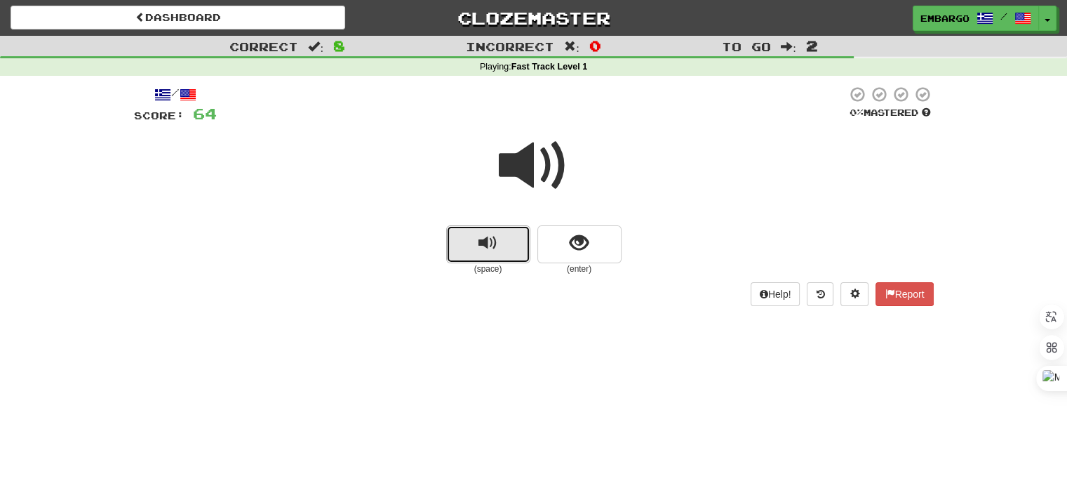
click at [486, 253] on span "replay audio" at bounding box center [488, 243] width 19 height 19
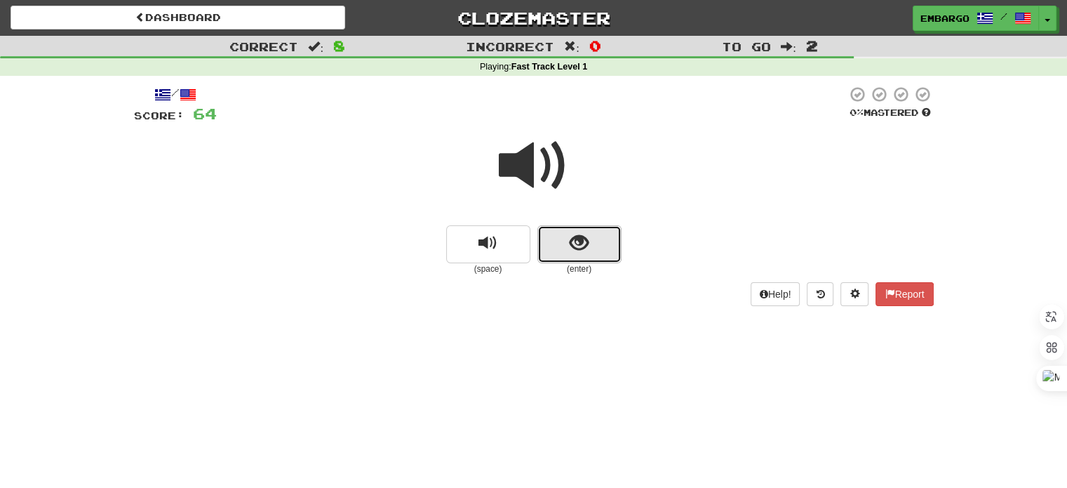
click at [597, 229] on button "show sentence" at bounding box center [580, 244] width 84 height 38
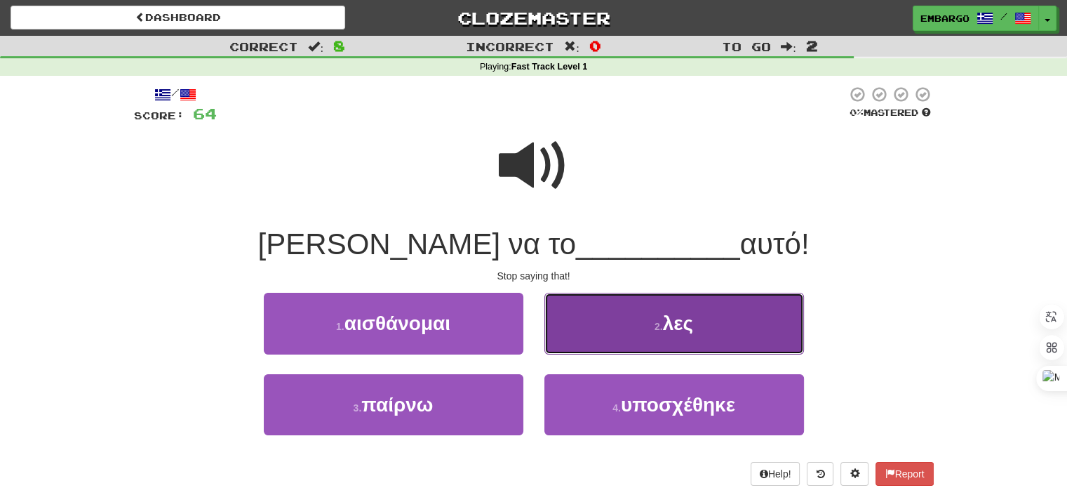
click at [665, 321] on span "λες" at bounding box center [678, 323] width 30 height 22
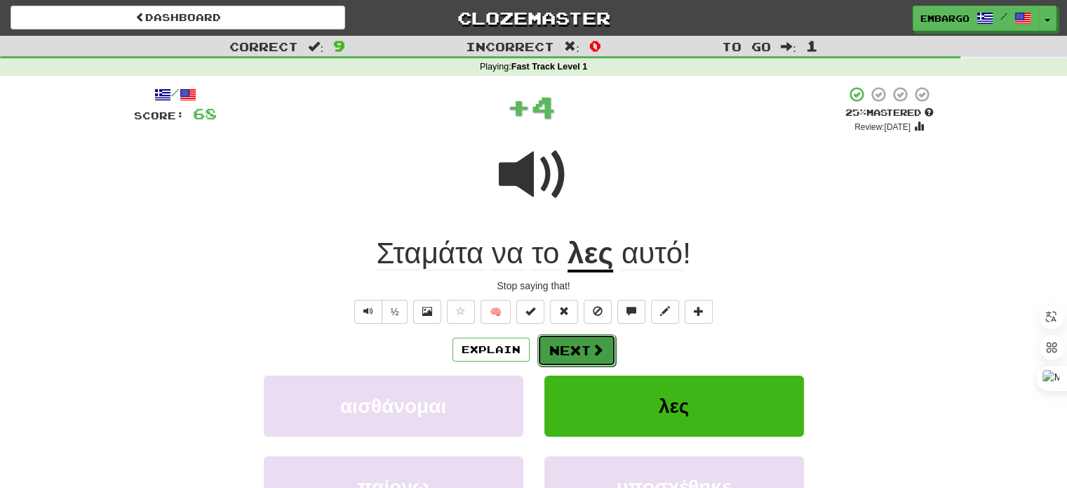
click at [573, 345] on button "Next" at bounding box center [577, 350] width 79 height 32
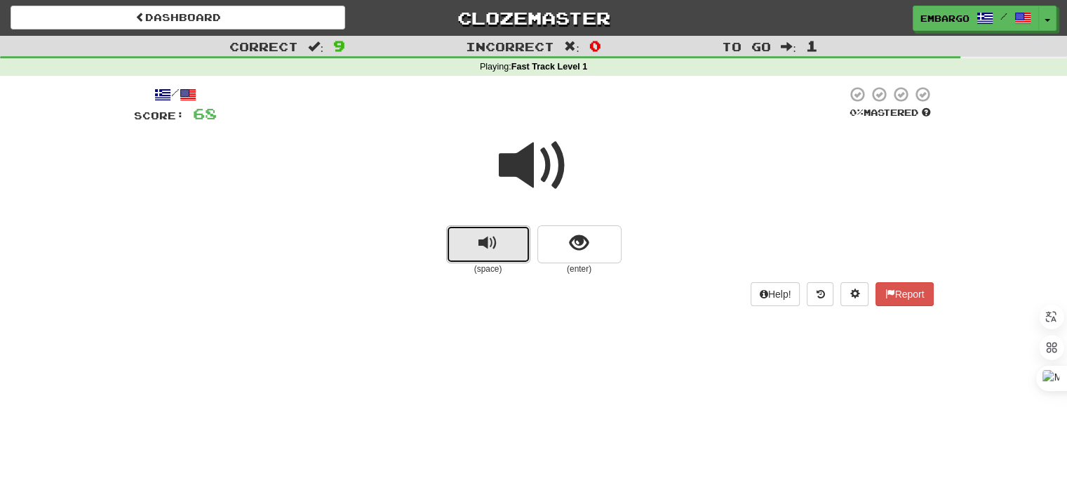
click at [477, 236] on button "replay audio" at bounding box center [488, 244] width 84 height 38
click at [491, 238] on span "replay audio" at bounding box center [488, 243] width 19 height 19
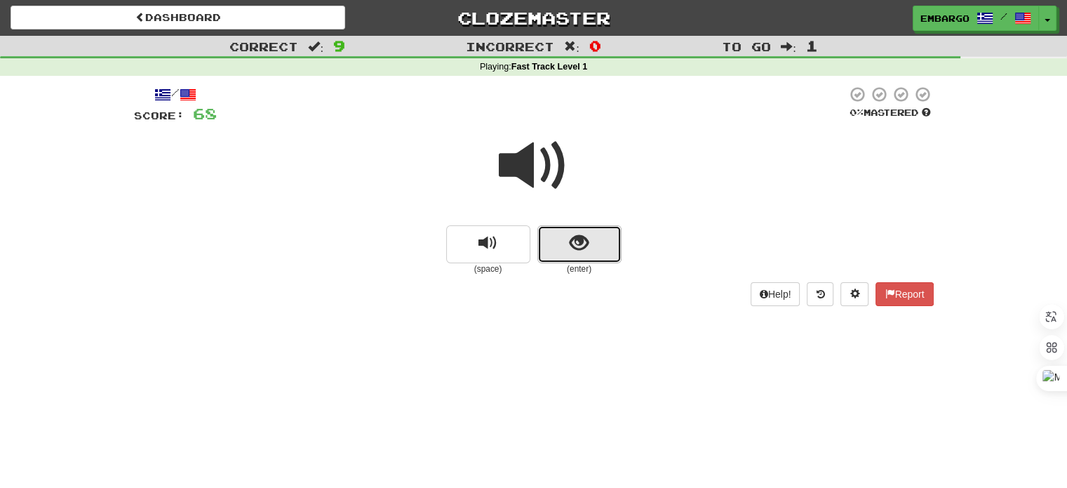
click at [566, 246] on button "show sentence" at bounding box center [580, 244] width 84 height 38
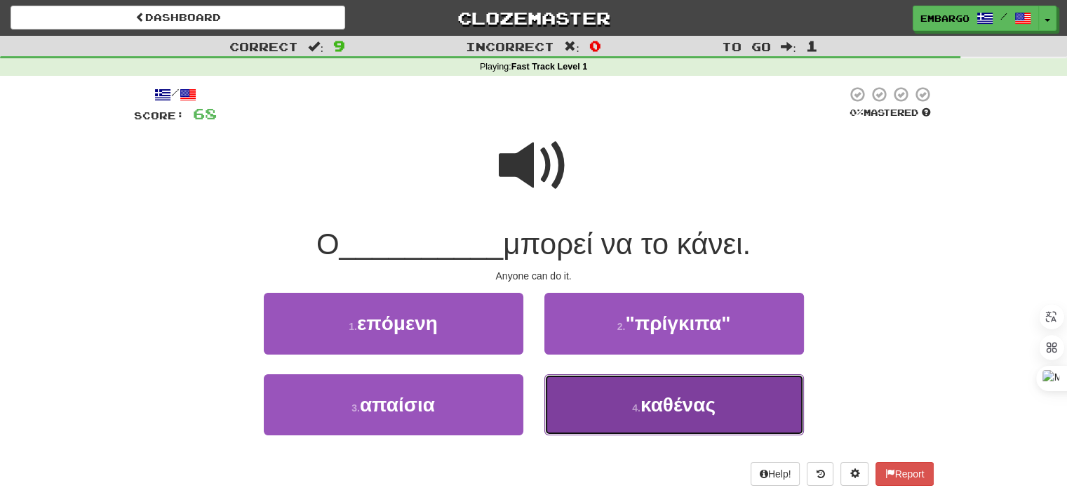
click at [678, 406] on span "καθένας" at bounding box center [678, 405] width 75 height 22
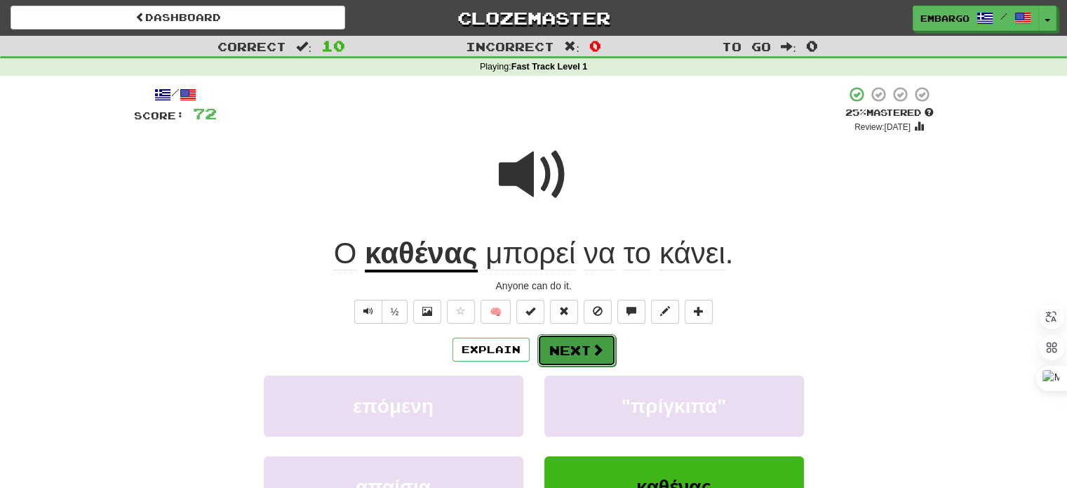
click at [571, 355] on button "Next" at bounding box center [577, 350] width 79 height 32
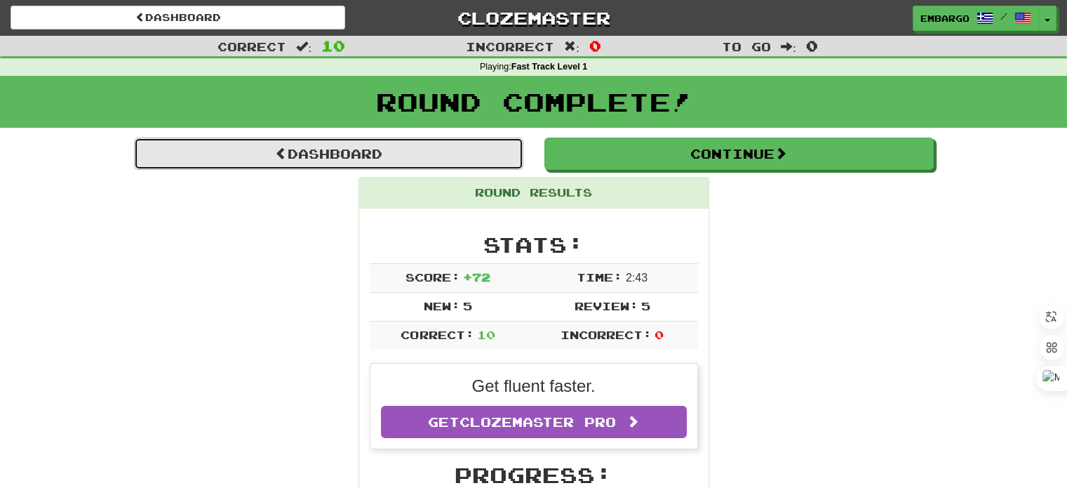
click at [331, 146] on link "Dashboard" at bounding box center [328, 154] width 389 height 32
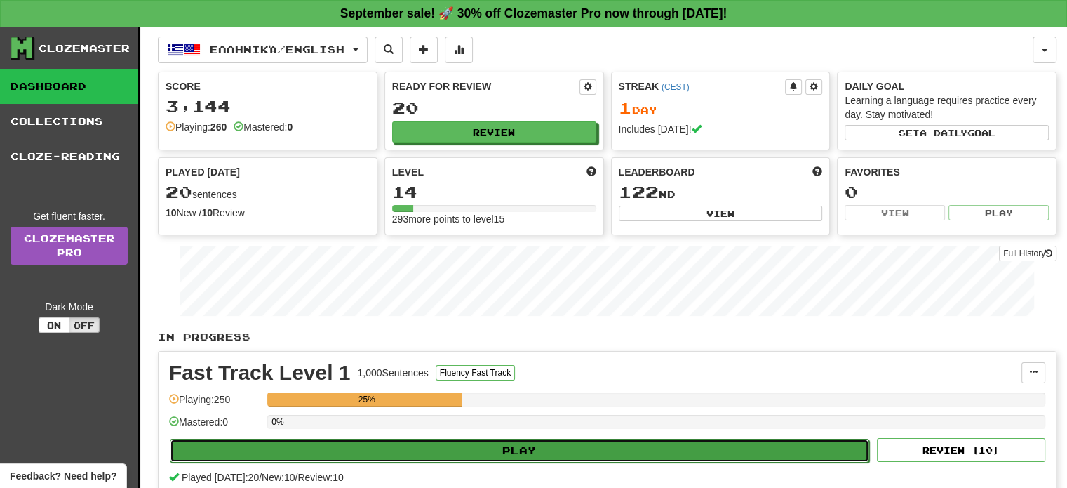
click at [504, 448] on button "Play" at bounding box center [520, 451] width 700 height 24
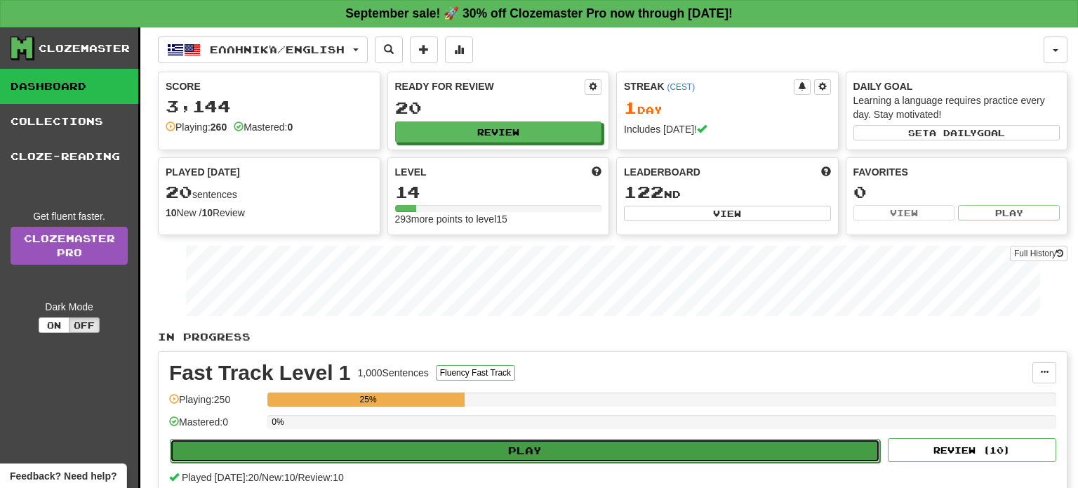
select select "**"
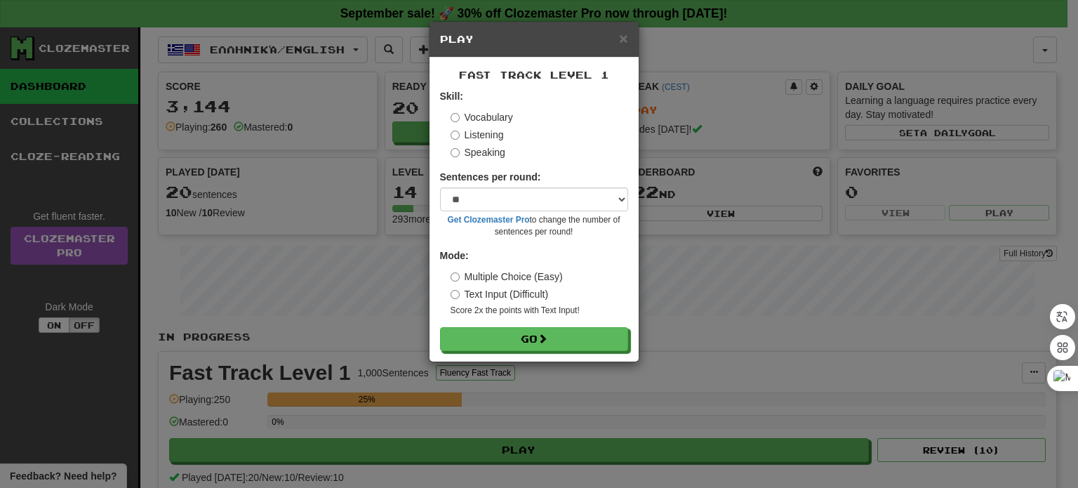
click at [499, 150] on label "Speaking" at bounding box center [478, 152] width 55 height 14
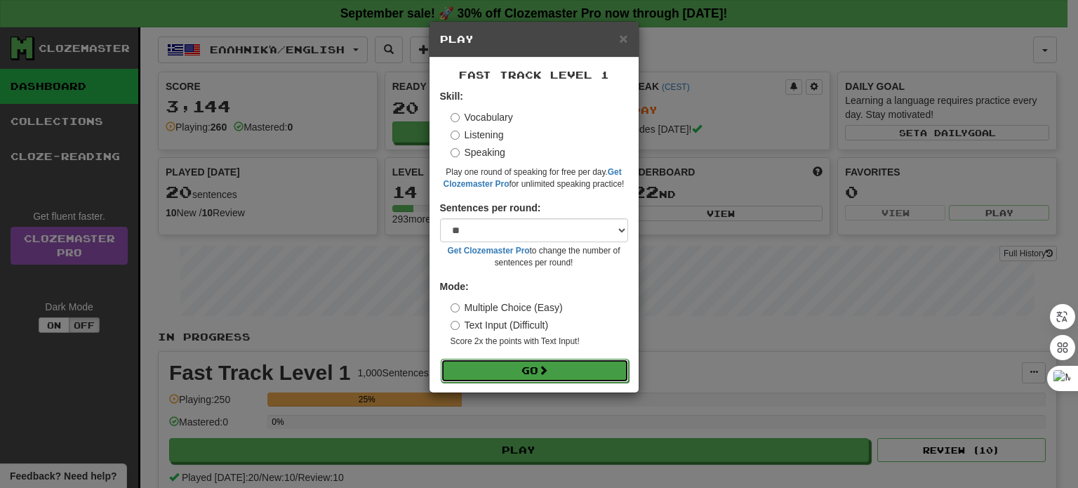
click at [525, 365] on button "Go" at bounding box center [535, 371] width 188 height 24
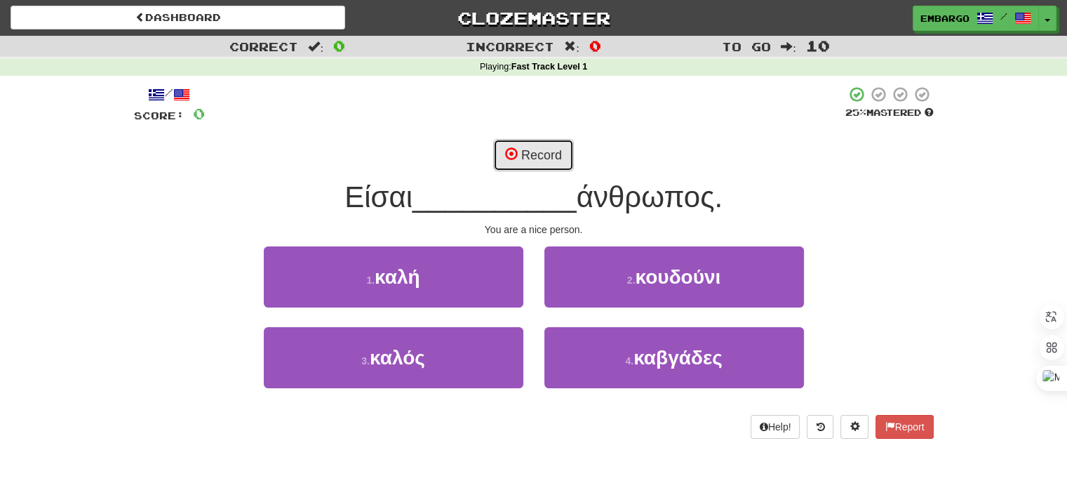
click at [505, 154] on span at bounding box center [511, 153] width 13 height 13
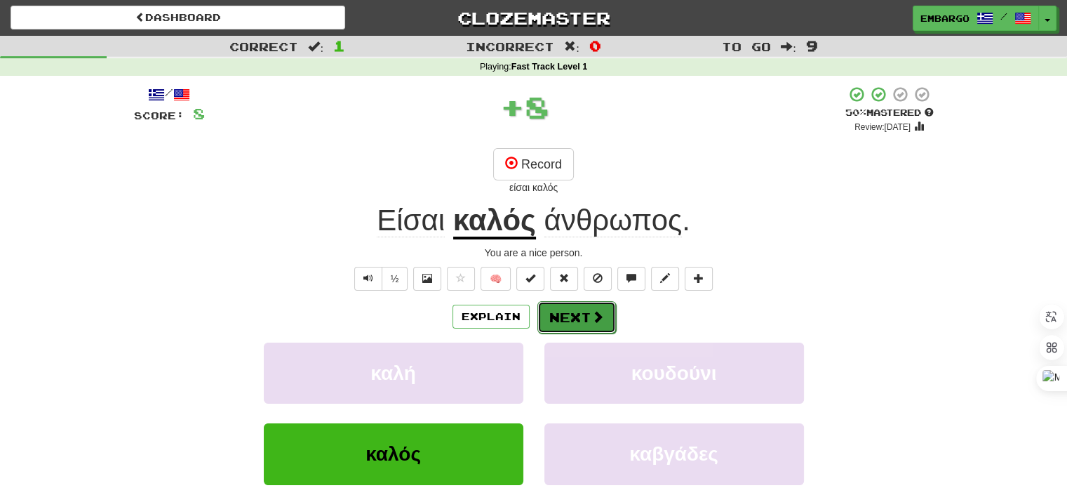
click at [592, 320] on span at bounding box center [598, 316] width 13 height 13
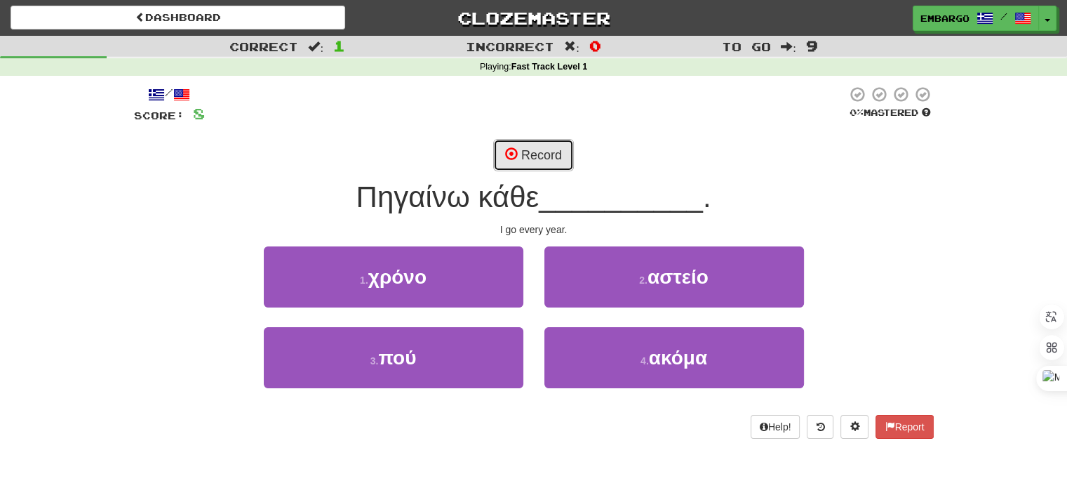
click at [543, 148] on button "Record" at bounding box center [533, 155] width 81 height 32
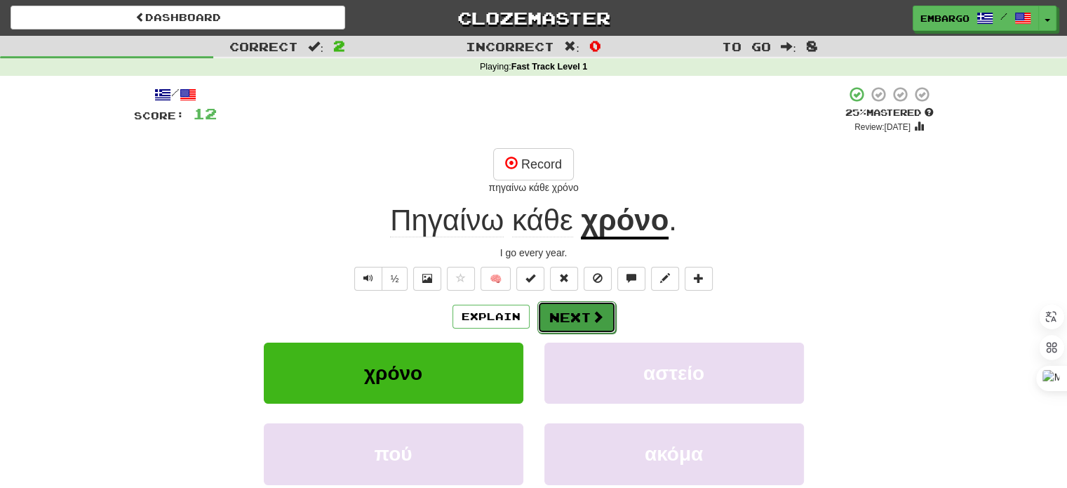
click at [567, 314] on button "Next" at bounding box center [577, 317] width 79 height 32
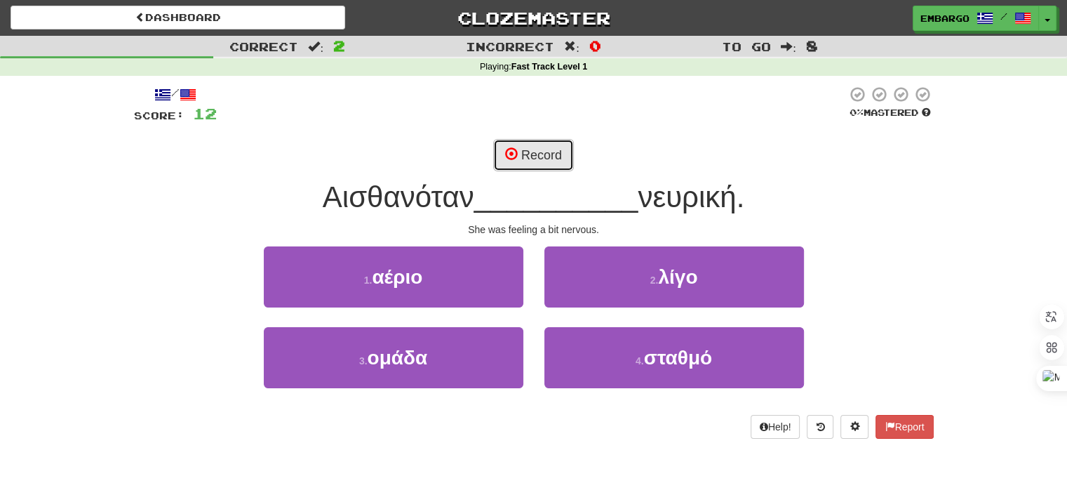
click at [511, 154] on span at bounding box center [511, 153] width 13 height 13
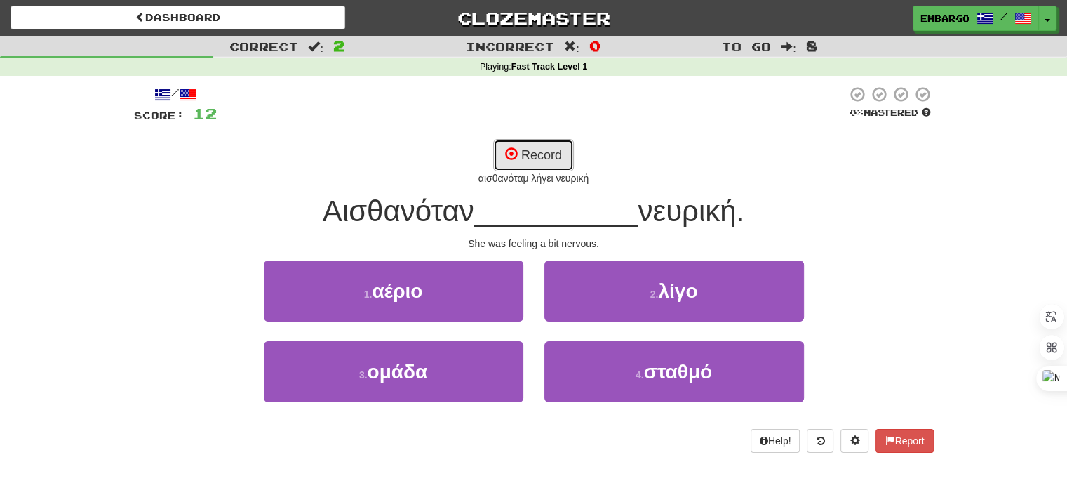
click at [519, 151] on button "Record" at bounding box center [533, 155] width 81 height 32
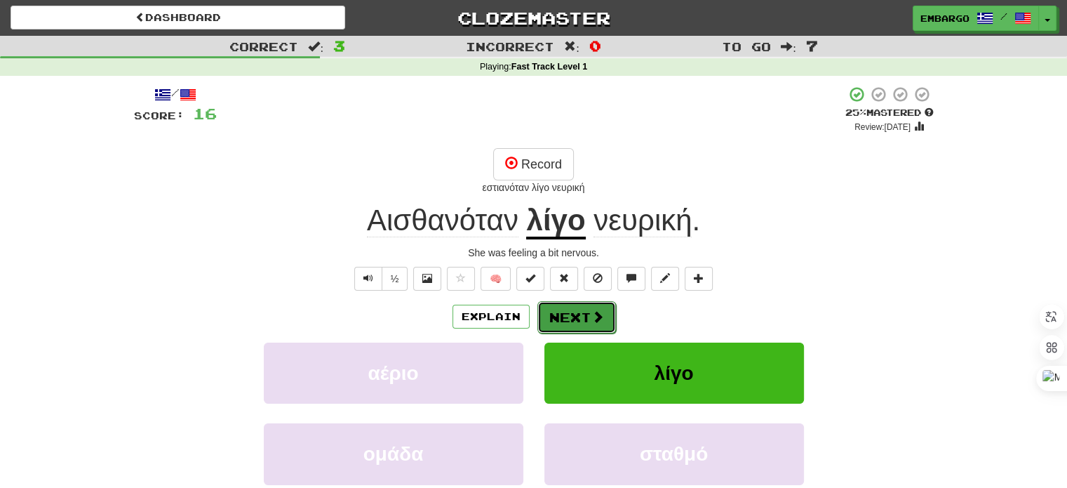
click at [559, 312] on button "Next" at bounding box center [577, 317] width 79 height 32
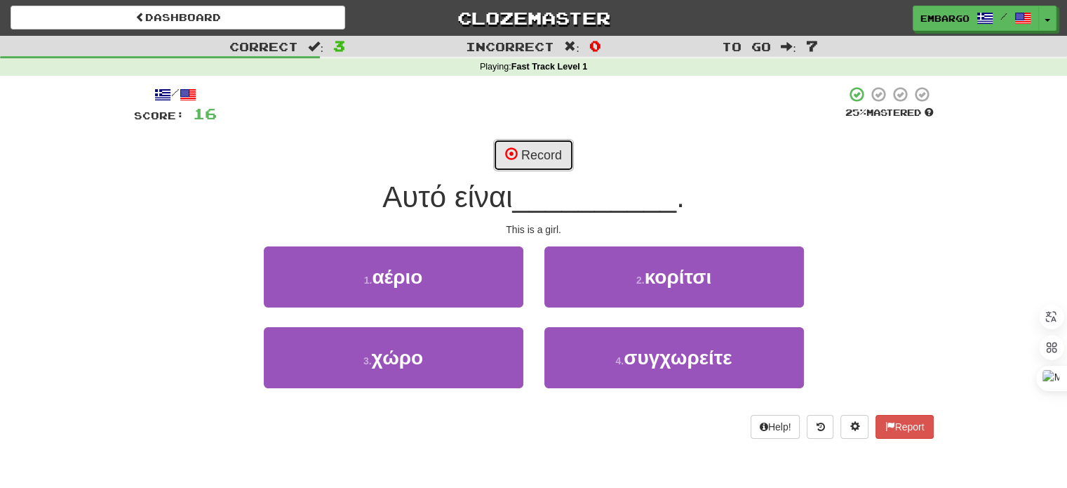
click at [552, 145] on button "Record" at bounding box center [533, 155] width 81 height 32
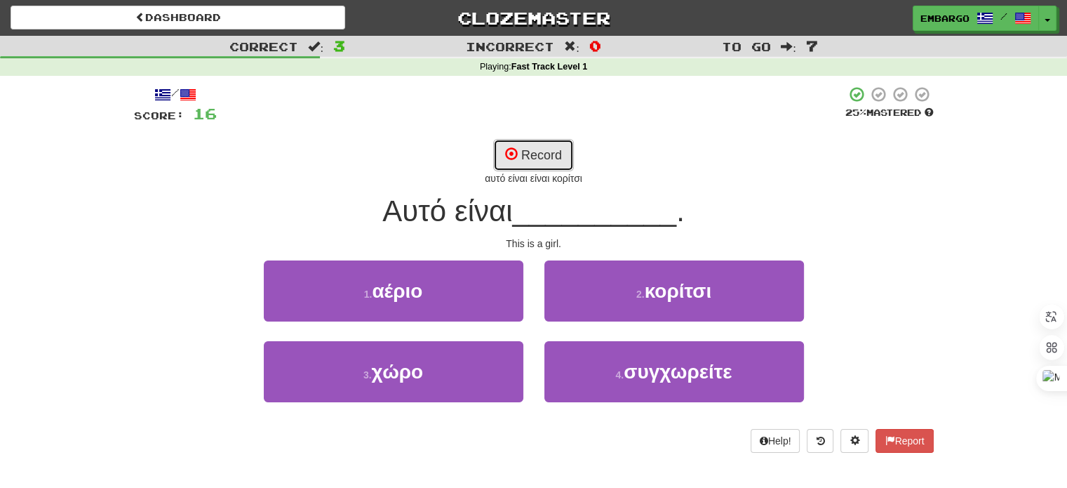
click at [540, 152] on button "Record" at bounding box center [533, 155] width 81 height 32
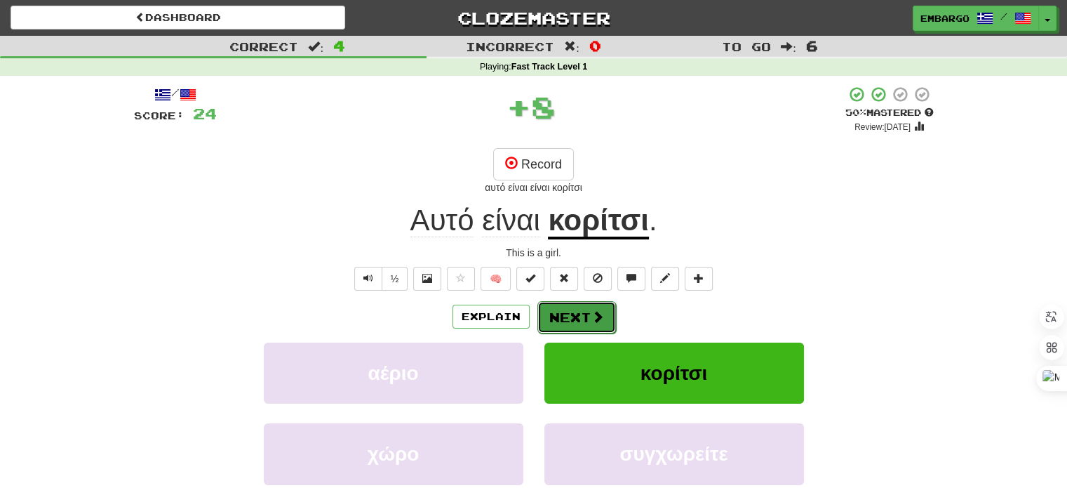
click at [588, 311] on button "Next" at bounding box center [577, 317] width 79 height 32
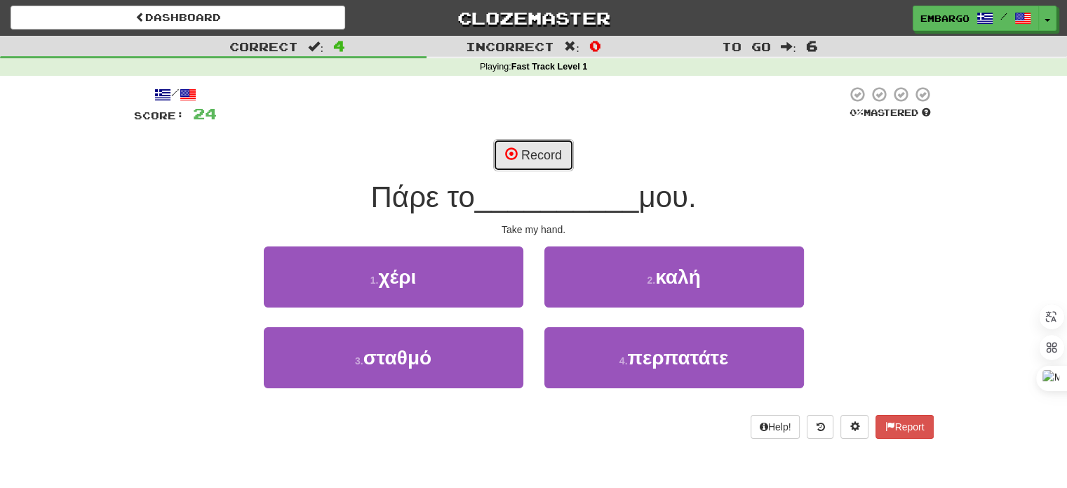
click at [517, 147] on span at bounding box center [511, 153] width 13 height 13
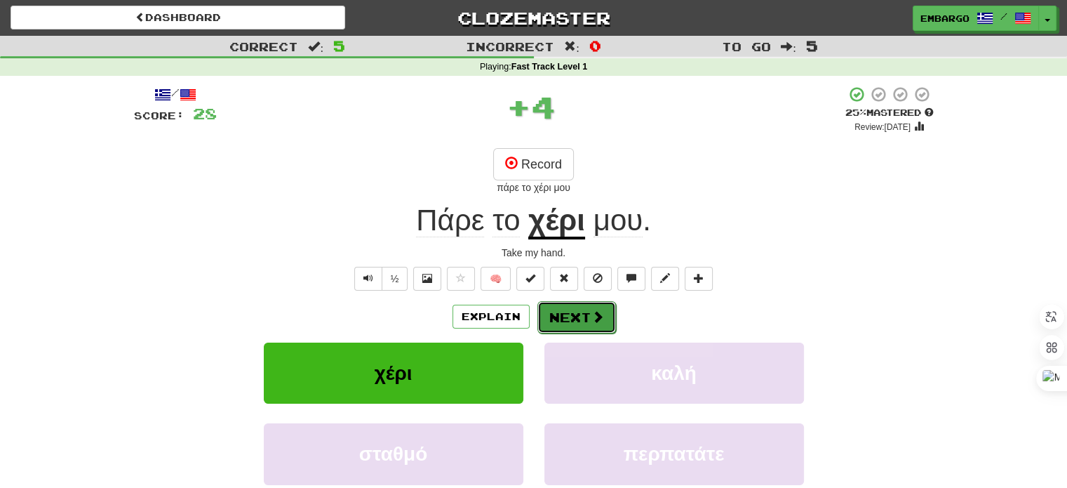
click at [579, 312] on button "Next" at bounding box center [577, 317] width 79 height 32
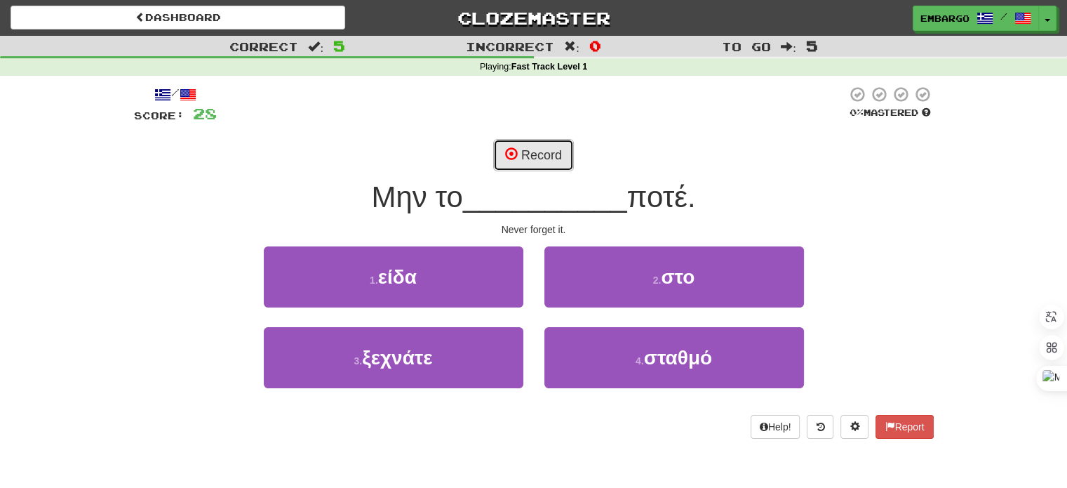
click at [505, 150] on span at bounding box center [511, 153] width 13 height 13
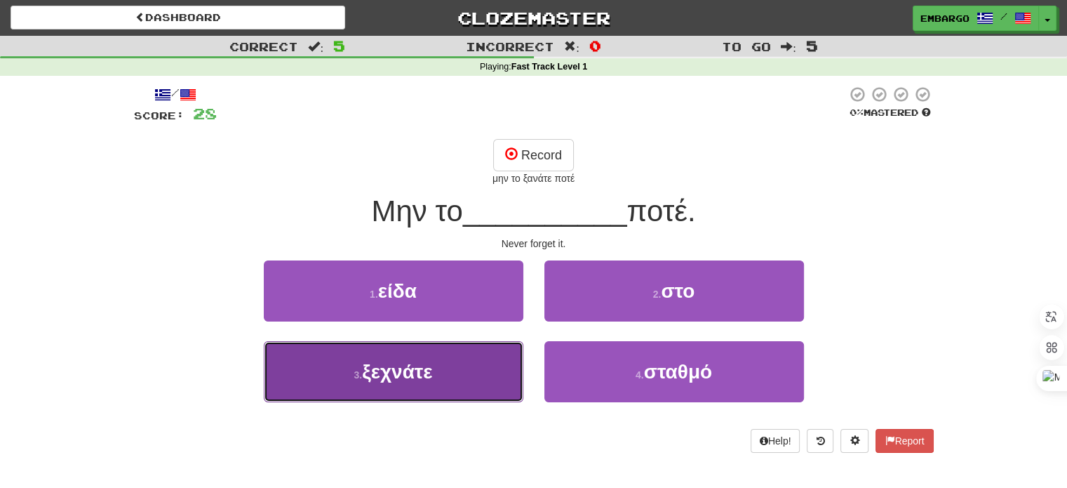
click at [460, 370] on button "3 . ξεχνάτε" at bounding box center [394, 371] width 260 height 61
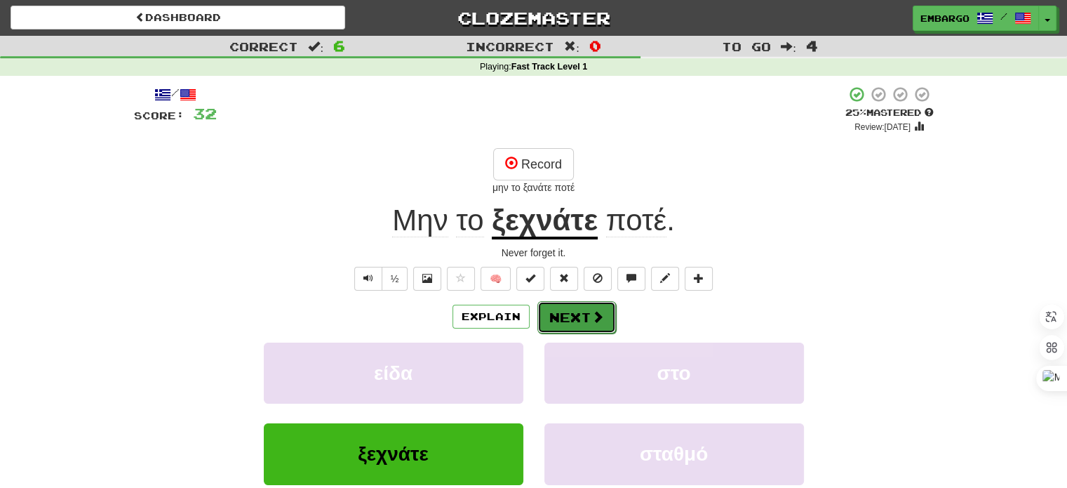
click at [550, 312] on button "Next" at bounding box center [577, 317] width 79 height 32
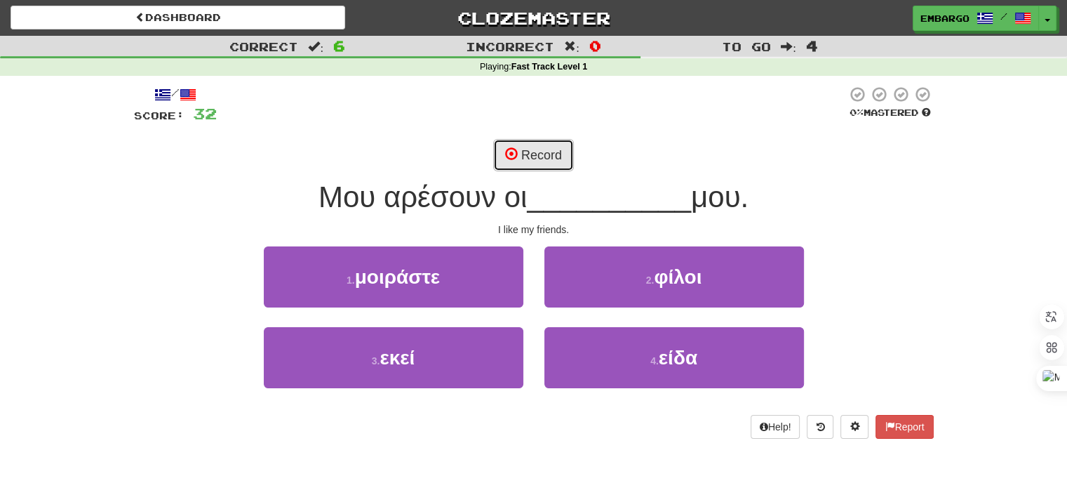
click at [528, 148] on button "Record" at bounding box center [533, 155] width 81 height 32
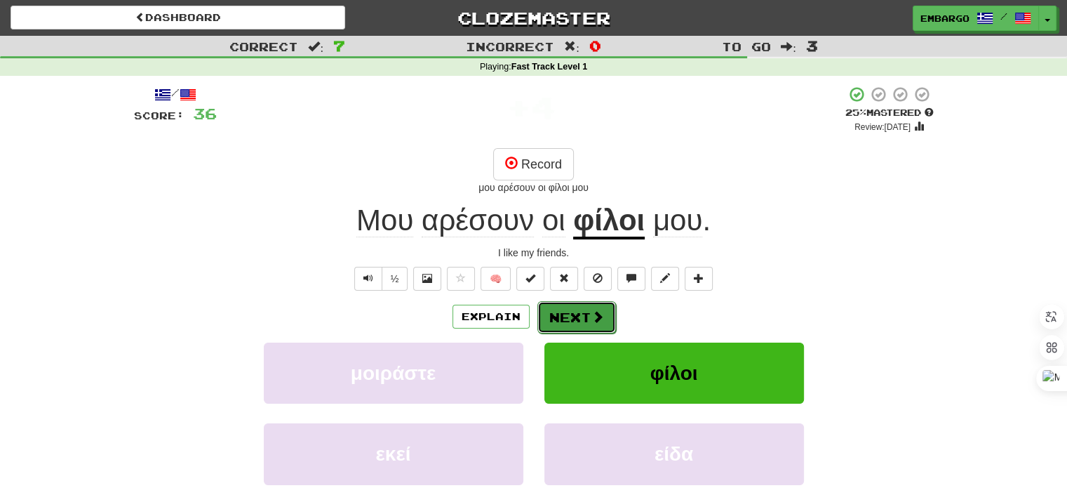
click at [556, 309] on button "Next" at bounding box center [577, 317] width 79 height 32
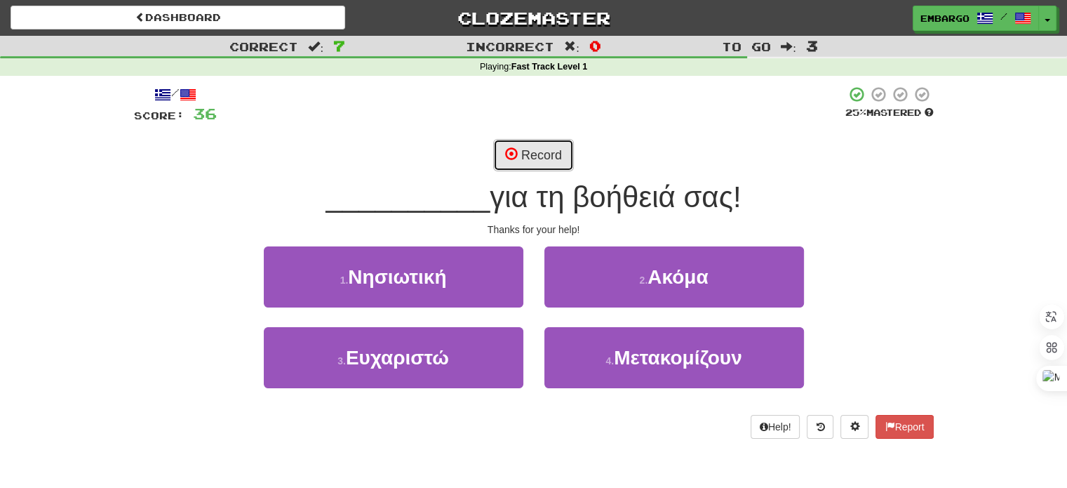
click at [544, 142] on button "Record" at bounding box center [533, 155] width 81 height 32
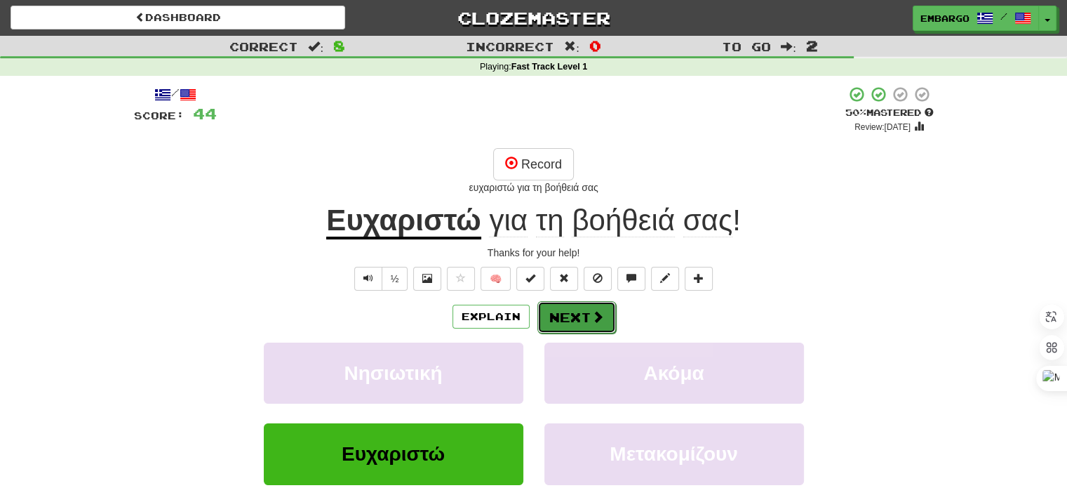
click at [570, 311] on button "Next" at bounding box center [577, 317] width 79 height 32
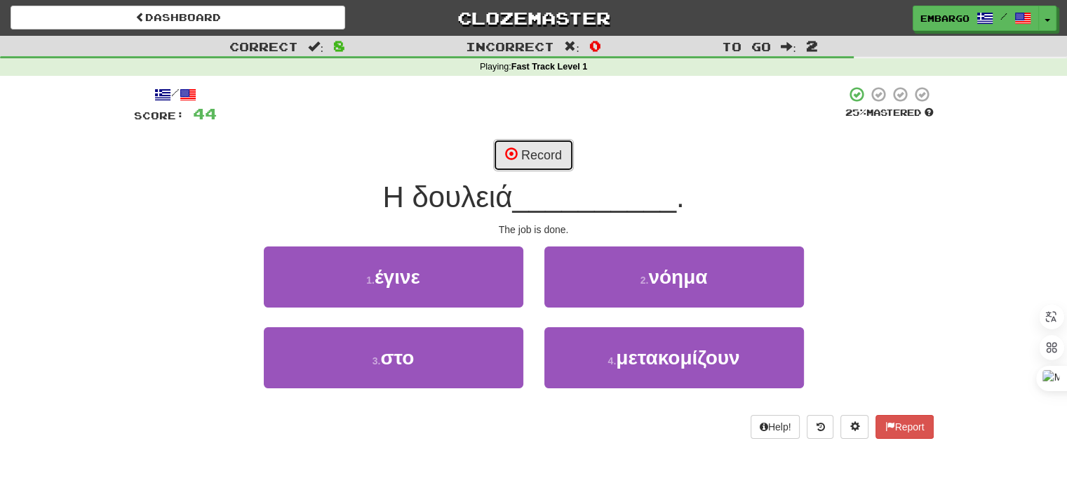
click at [537, 148] on button "Record" at bounding box center [533, 155] width 81 height 32
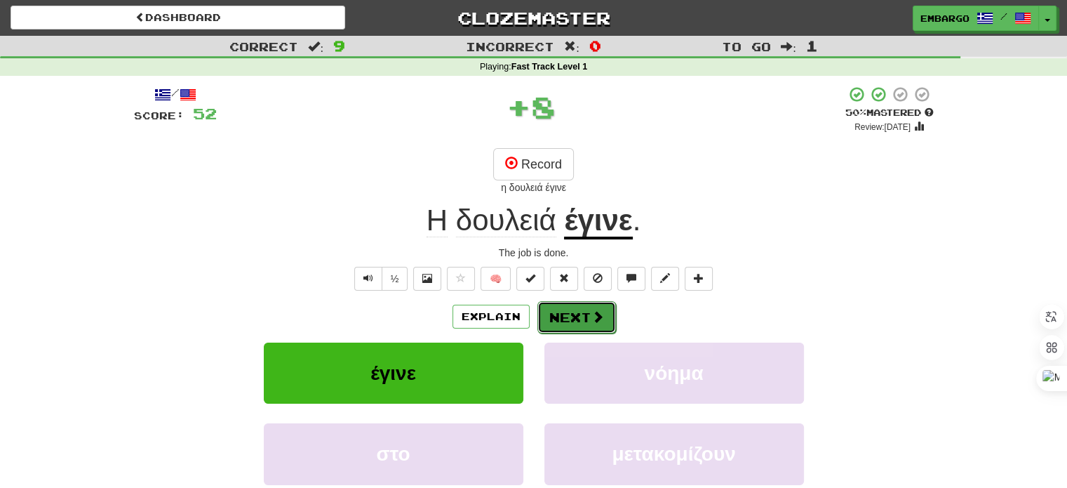
click at [579, 319] on button "Next" at bounding box center [577, 317] width 79 height 32
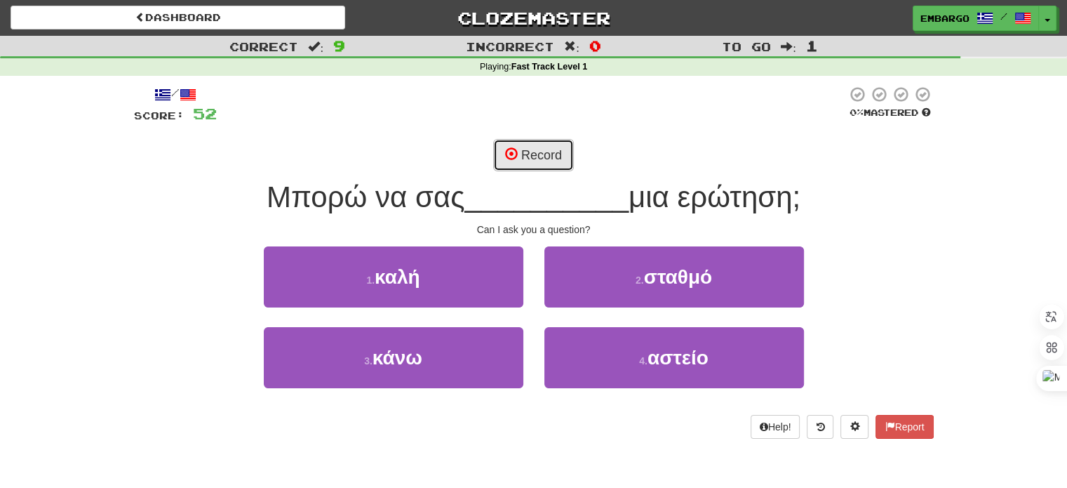
click at [524, 145] on button "Record" at bounding box center [533, 155] width 81 height 32
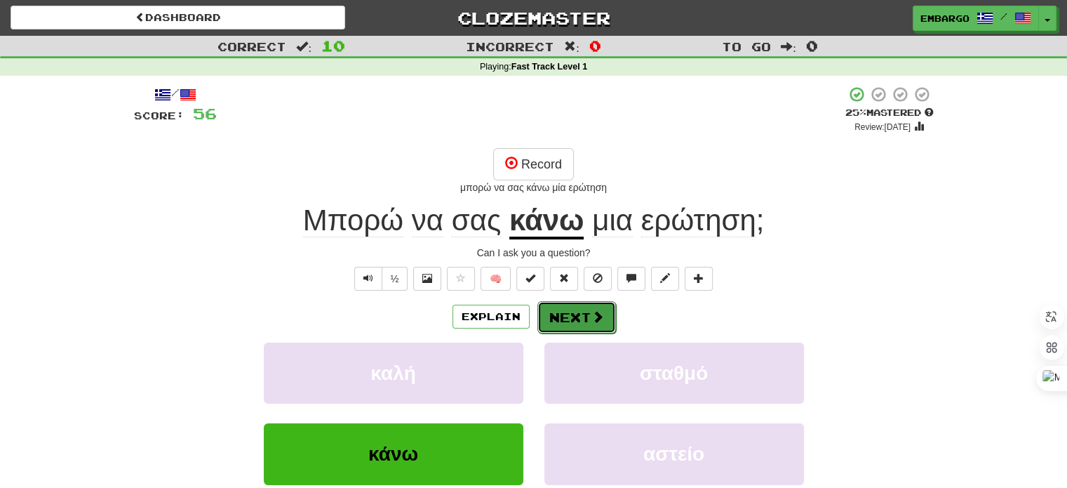
click at [585, 313] on button "Next" at bounding box center [577, 317] width 79 height 32
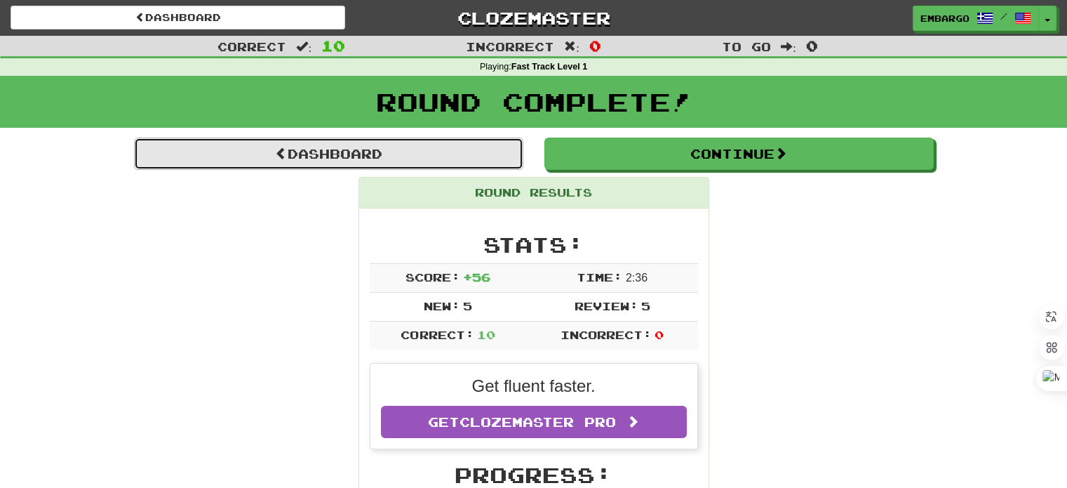
click at [335, 155] on link "Dashboard" at bounding box center [328, 154] width 389 height 32
